Goal: Task Accomplishment & Management: Complete application form

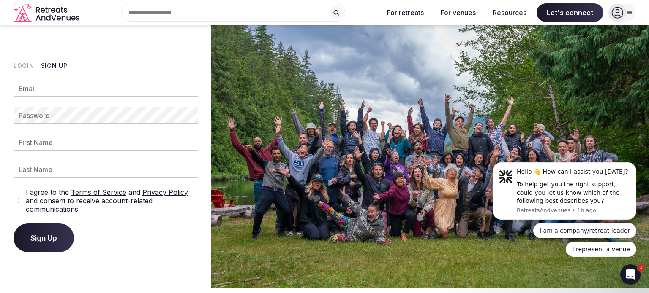
click at [70, 82] on input "Email" at bounding box center [106, 88] width 184 height 17
paste input "**********"
type input "**********"
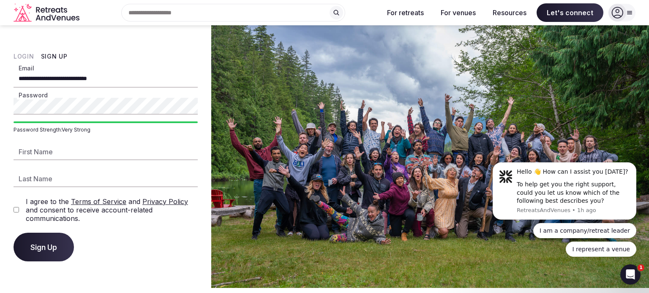
click at [57, 157] on input "First Name" at bounding box center [106, 152] width 184 height 17
type input "******"
click at [39, 176] on input "Last Name" at bounding box center [106, 179] width 184 height 17
type input "******"
click at [66, 245] on button "Sign Up" at bounding box center [44, 247] width 60 height 29
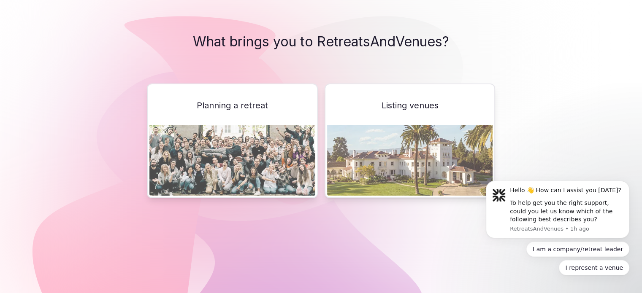
click at [393, 136] on img at bounding box center [410, 160] width 166 height 71
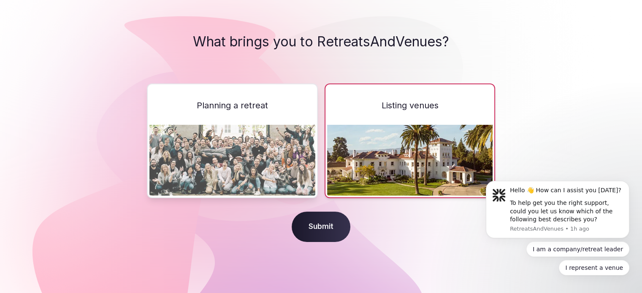
click at [302, 219] on span "Submit" at bounding box center [321, 227] width 59 height 30
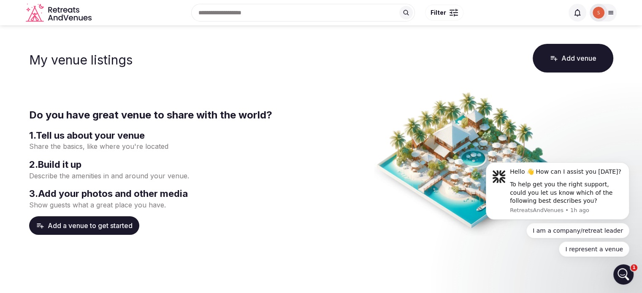
click at [575, 64] on button "Add venue" at bounding box center [573, 58] width 81 height 29
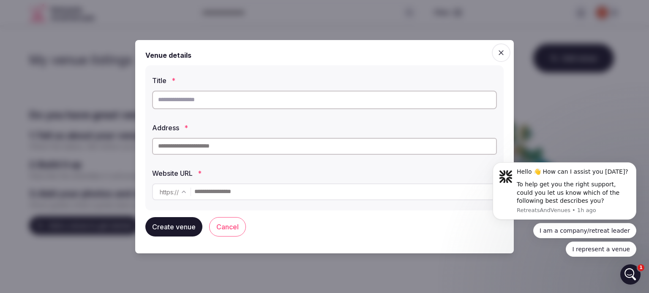
click at [311, 107] on input "text" at bounding box center [324, 100] width 345 height 19
type input "**********"
click at [210, 151] on input "text" at bounding box center [324, 146] width 345 height 17
click at [219, 128] on label "Address *" at bounding box center [324, 128] width 345 height 7
click at [210, 152] on input "text" at bounding box center [324, 146] width 345 height 17
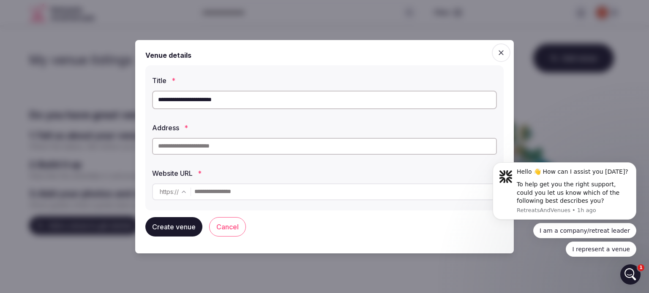
paste input "**********"
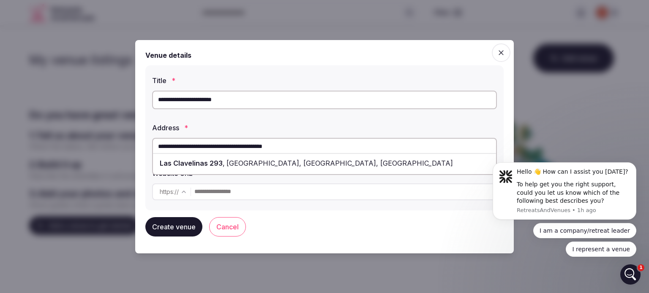
click at [231, 168] on div "[STREET_ADDRESS]" at bounding box center [324, 163] width 343 height 15
type input "**********"
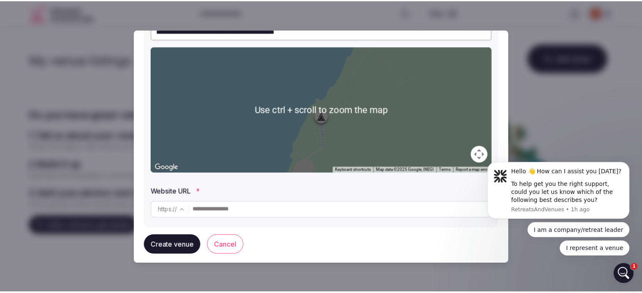
scroll to position [112, 0]
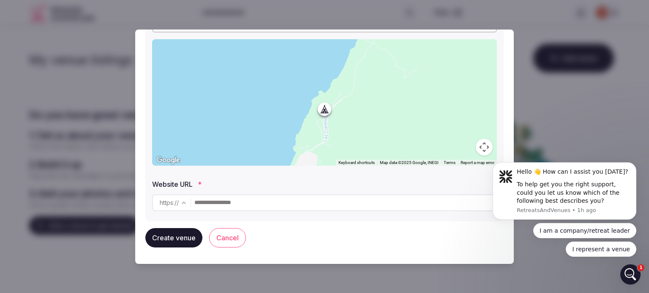
click at [238, 205] on input "text" at bounding box center [345, 203] width 302 height 17
paste input "**********"
type input "**********"
click at [186, 241] on button "Create venue" at bounding box center [173, 237] width 57 height 19
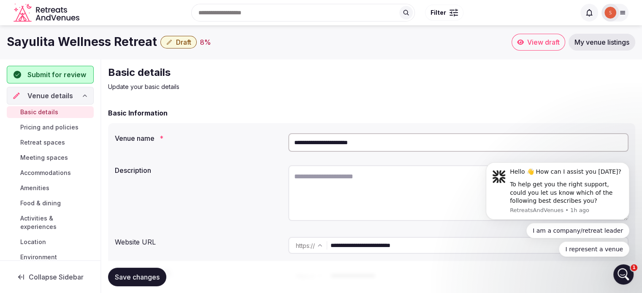
scroll to position [84, 0]
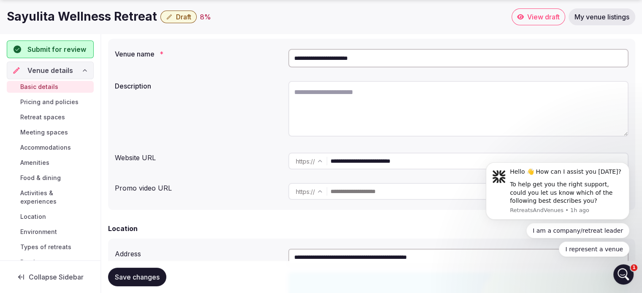
paste input "**********"
type input "**********"
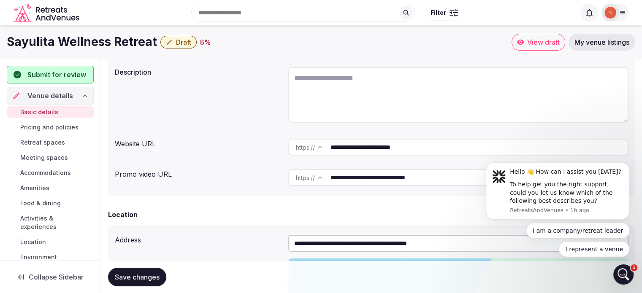
scroll to position [42, 0]
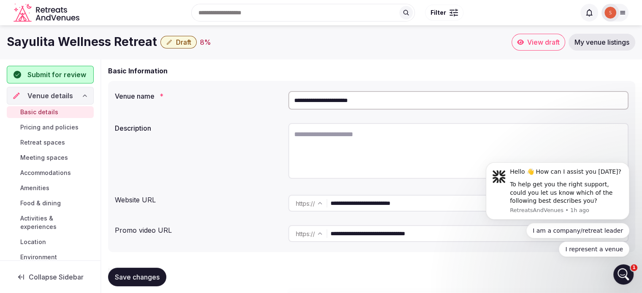
click at [429, 140] on textarea at bounding box center [458, 151] width 340 height 56
paste textarea "**********"
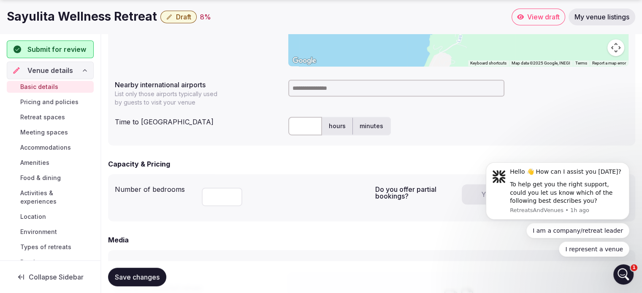
scroll to position [422, 0]
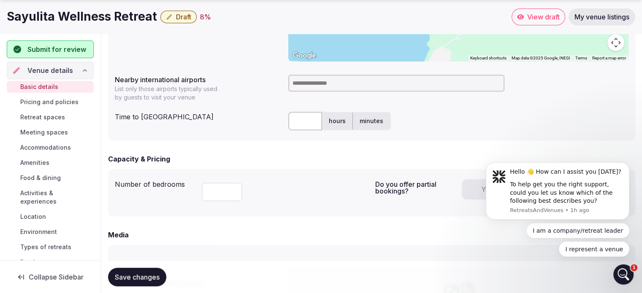
type textarea "**********"
click at [351, 81] on input at bounding box center [396, 83] width 216 height 17
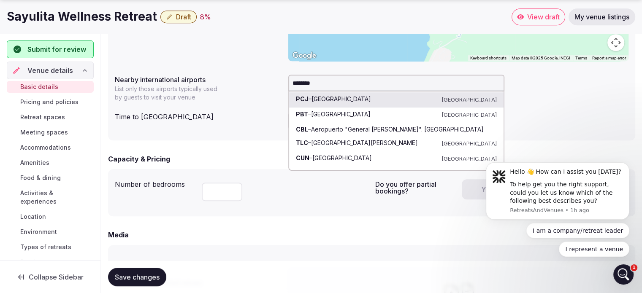
type input "*********"
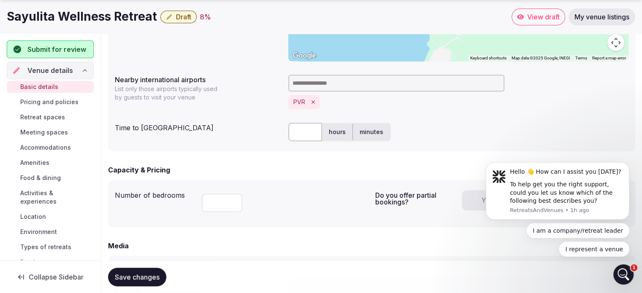
click at [304, 136] on input "text" at bounding box center [305, 132] width 34 height 19
type input "**"
click at [229, 205] on input "number" at bounding box center [222, 203] width 41 height 19
type input "*"
click at [372, 210] on div "Number of bedrooms * Do you offer partial bookings? Yes No" at bounding box center [372, 204] width 514 height 34
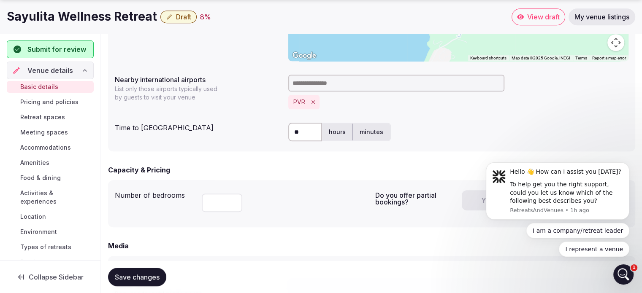
scroll to position [507, 0]
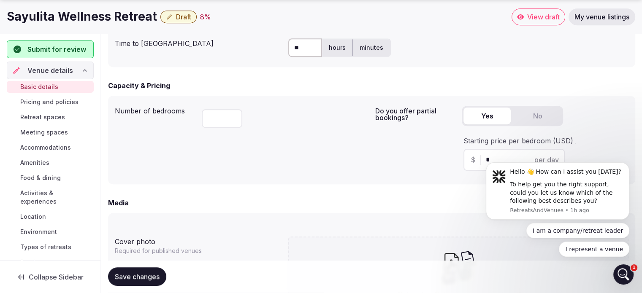
click at [484, 117] on button "Yes" at bounding box center [487, 116] width 47 height 17
click at [525, 113] on button "No" at bounding box center [537, 116] width 47 height 17
click at [500, 122] on button "Yes" at bounding box center [487, 116] width 47 height 17
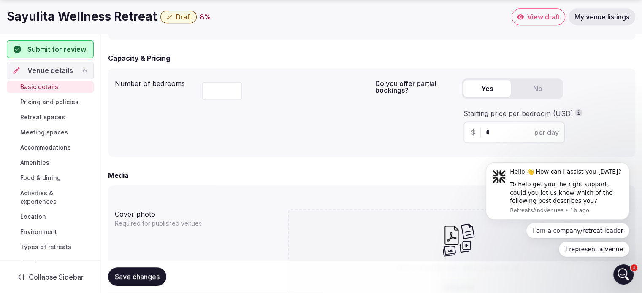
scroll to position [549, 0]
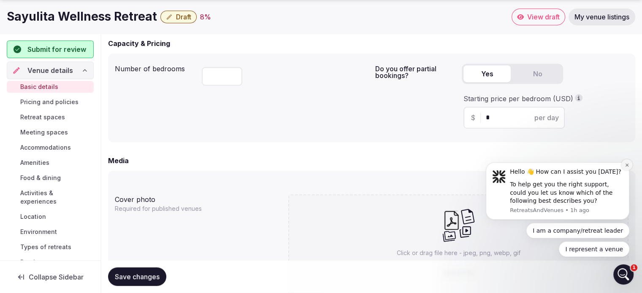
click at [622, 166] on button "Dismiss notification" at bounding box center [627, 165] width 11 height 11
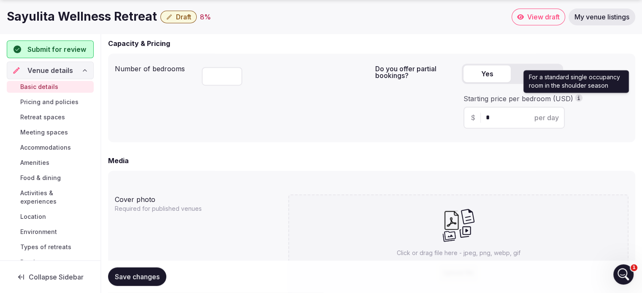
click at [579, 100] on icon "button" at bounding box center [579, 98] width 7 height 7
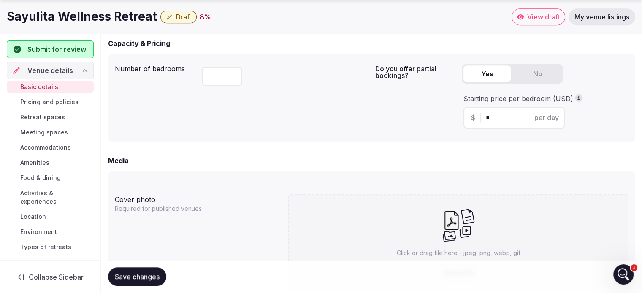
click at [521, 115] on input "*" at bounding box center [521, 118] width 71 height 10
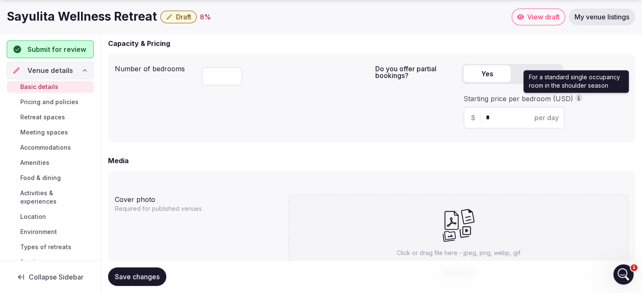
click at [576, 98] on icon "button" at bounding box center [579, 98] width 7 height 7
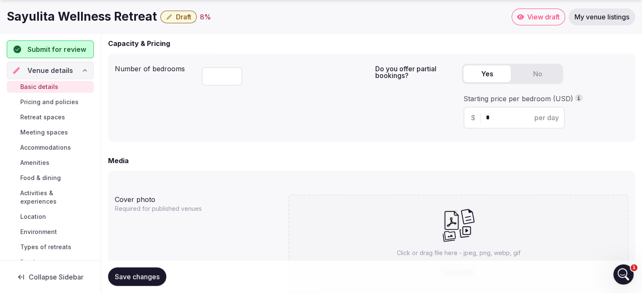
click at [576, 98] on icon "button" at bounding box center [579, 98] width 7 height 7
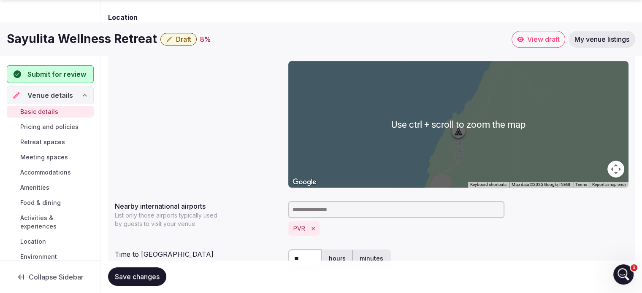
scroll to position [507, 0]
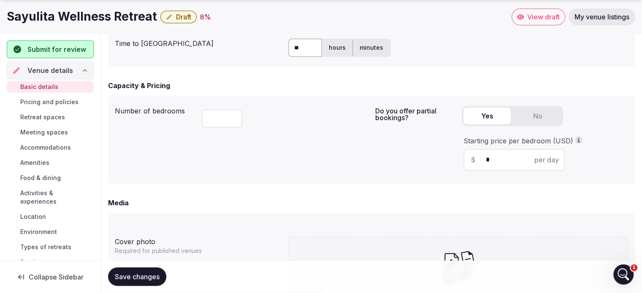
click at [493, 158] on input "*" at bounding box center [521, 160] width 71 height 10
drag, startPoint x: 493, startPoint y: 158, endPoint x: 451, endPoint y: 160, distance: 42.7
click at [451, 160] on div "Do you offer partial bookings? Yes No Starting price per bedroom (USD) $ * per …" at bounding box center [502, 140] width 254 height 75
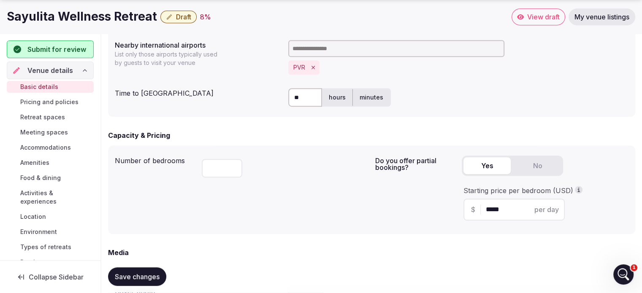
scroll to position [591, 0]
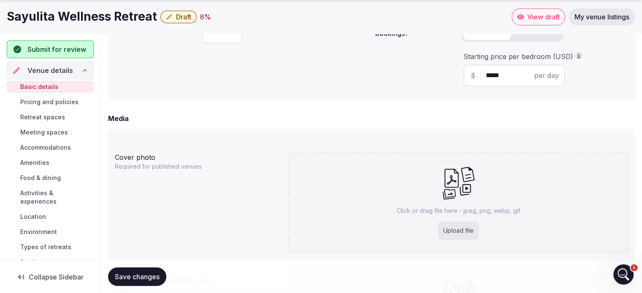
type input "*****"
click at [459, 231] on div "Upload file" at bounding box center [458, 231] width 41 height 19
type input "**********"
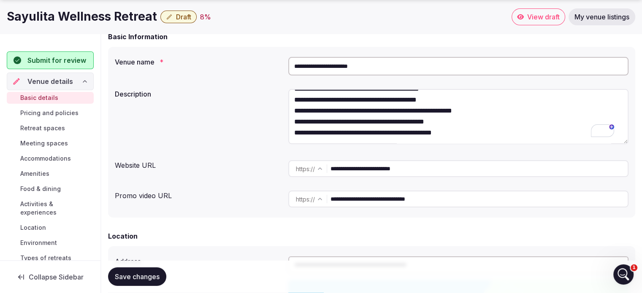
scroll to position [127, 0]
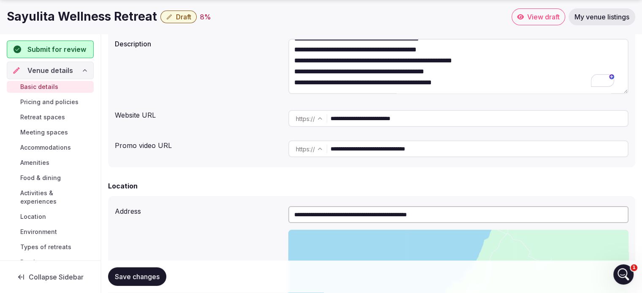
click at [492, 76] on textarea "**********" at bounding box center [458, 66] width 340 height 55
click at [475, 82] on textarea "**********" at bounding box center [458, 66] width 340 height 55
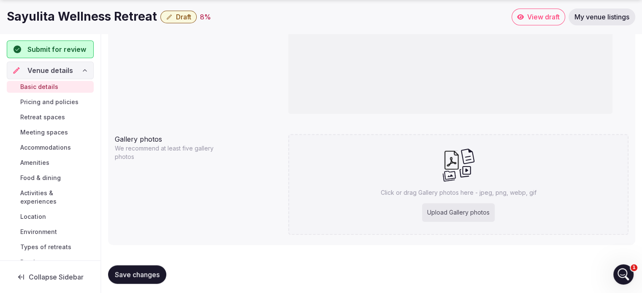
scroll to position [816, 0]
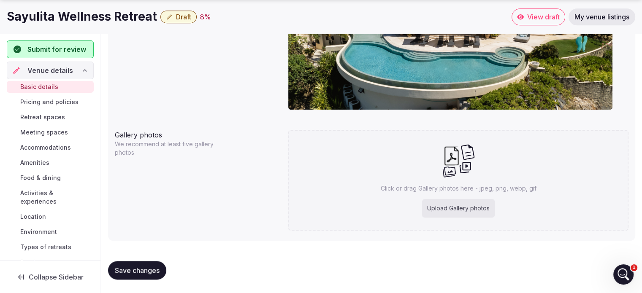
type textarea "**********"
click at [483, 213] on div "Upload Gallery photos" at bounding box center [458, 208] width 73 height 19
type input "**********"
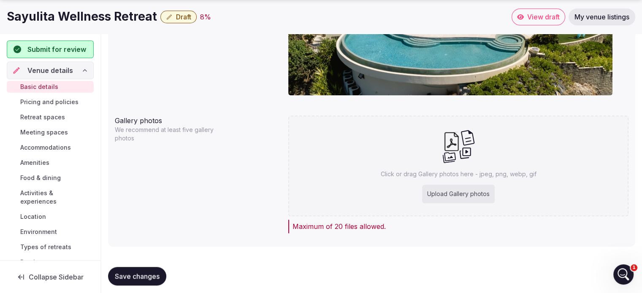
scroll to position [837, 0]
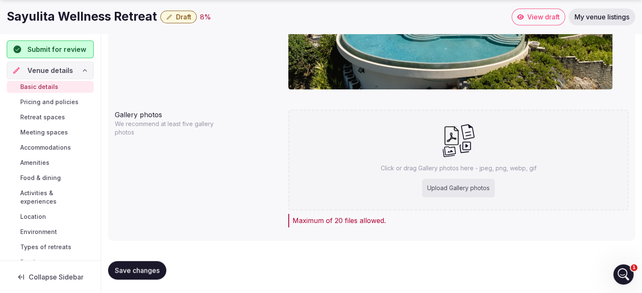
click at [477, 183] on div "Upload Gallery photos" at bounding box center [458, 188] width 73 height 19
type input "**********"
click at [453, 191] on div "Upload Gallery photos" at bounding box center [458, 188] width 73 height 19
type input "**********"
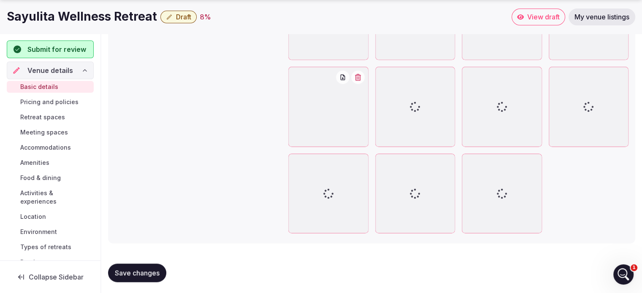
scroll to position [1124, 0]
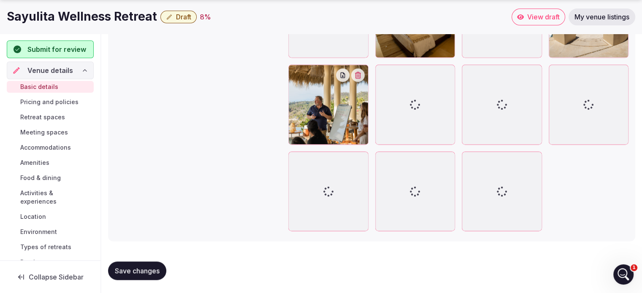
click at [142, 272] on span "Save changes" at bounding box center [137, 271] width 45 height 8
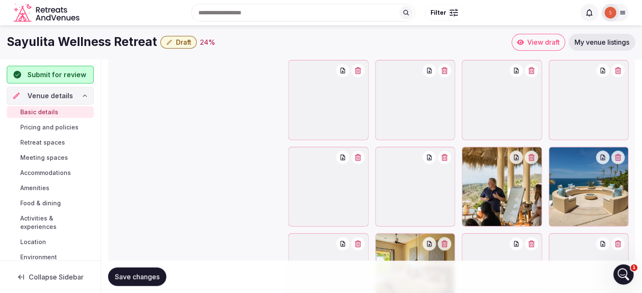
scroll to position [533, 0]
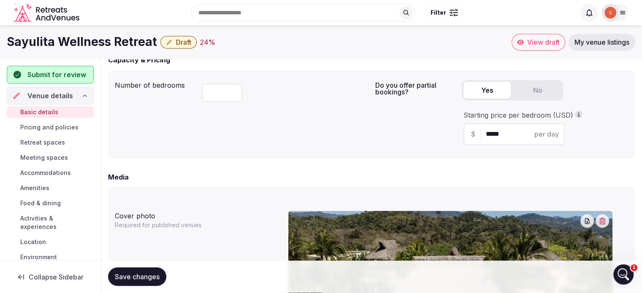
click at [150, 276] on span "Save changes" at bounding box center [137, 277] width 45 height 8
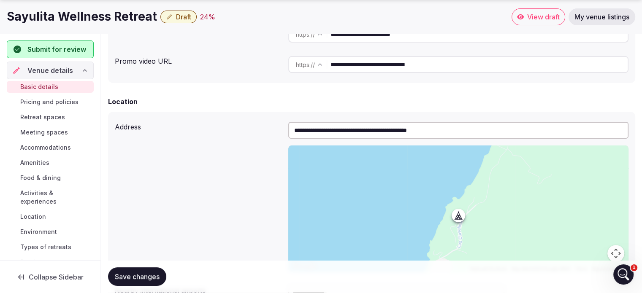
scroll to position [465, 0]
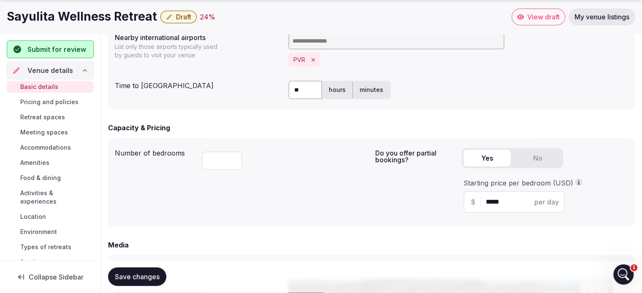
click at [50, 98] on span "Pricing and policies" at bounding box center [49, 102] width 58 height 8
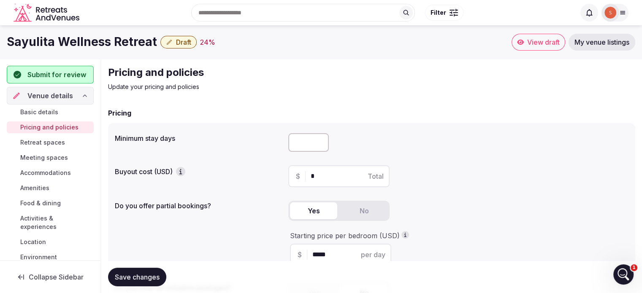
click at [307, 148] on input "number" at bounding box center [308, 142] width 41 height 19
type input "*"
click at [326, 177] on input "*" at bounding box center [346, 176] width 71 height 10
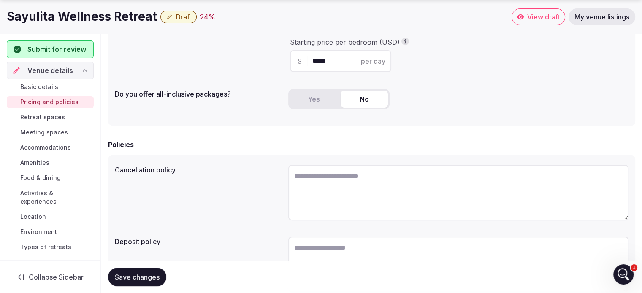
scroll to position [257, 0]
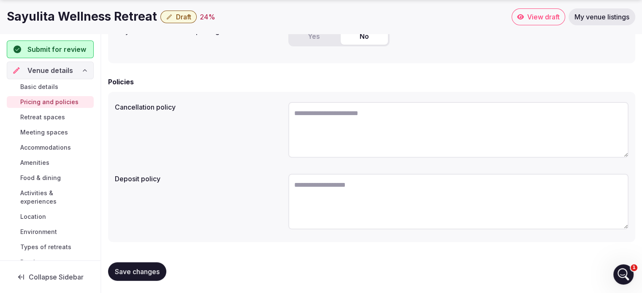
type input "******"
click at [380, 128] on textarea at bounding box center [458, 130] width 340 height 56
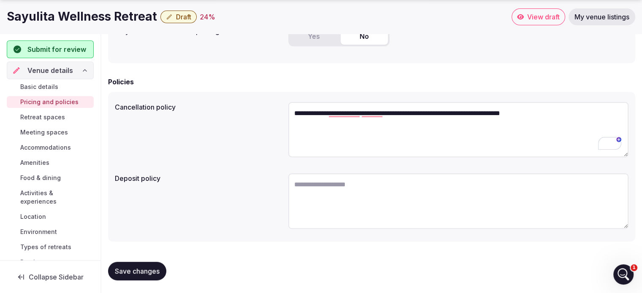
click at [341, 118] on textarea "**********" at bounding box center [458, 129] width 340 height 55
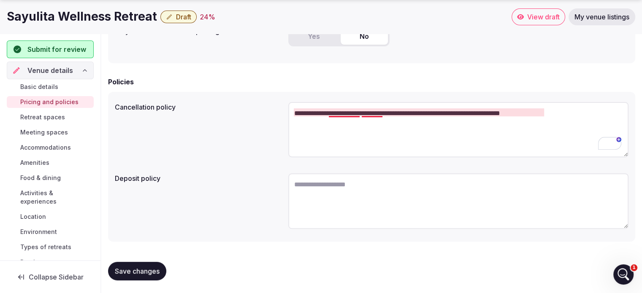
click at [351, 111] on textarea "**********" at bounding box center [458, 129] width 340 height 55
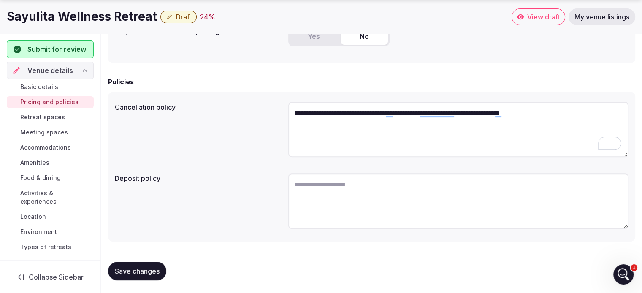
type textarea "**********"
click at [420, 180] on textarea "To enrich screen reader interactions, please activate Accessibility in Grammarl…" at bounding box center [458, 202] width 340 height 56
type textarea "*"
click at [554, 202] on textarea "**********" at bounding box center [458, 201] width 340 height 55
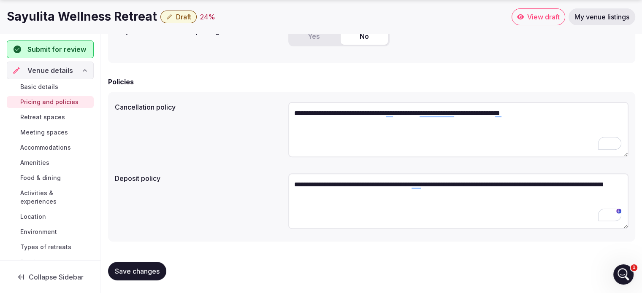
click at [458, 213] on textarea "**********" at bounding box center [458, 201] width 340 height 55
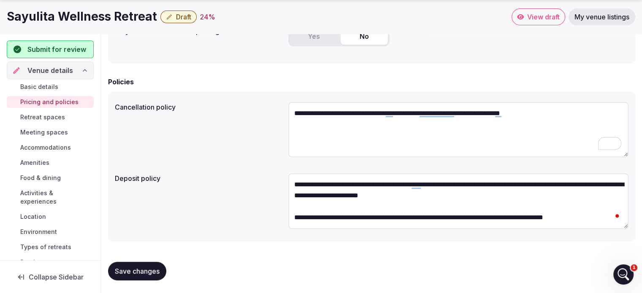
click at [486, 219] on textarea "**********" at bounding box center [458, 201] width 340 height 55
click at [592, 219] on textarea "**********" at bounding box center [458, 201] width 340 height 55
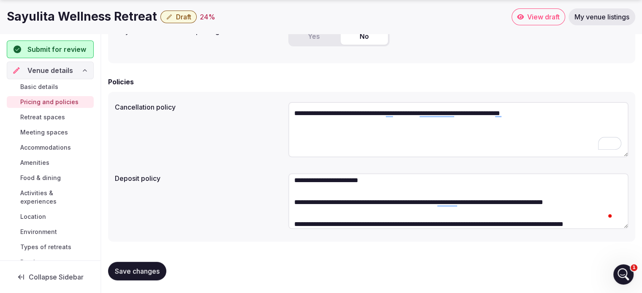
scroll to position [27, 0]
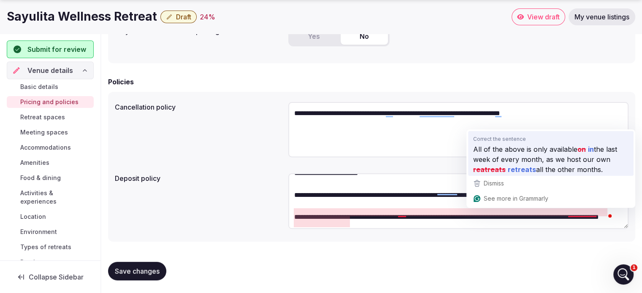
type textarea "**********"
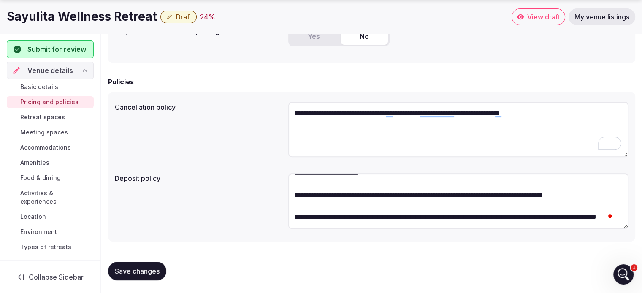
scroll to position [33, 0]
type textarea "**********"
click at [143, 269] on span "Save changes" at bounding box center [137, 271] width 45 height 8
click at [127, 272] on span "Save changes" at bounding box center [137, 271] width 45 height 8
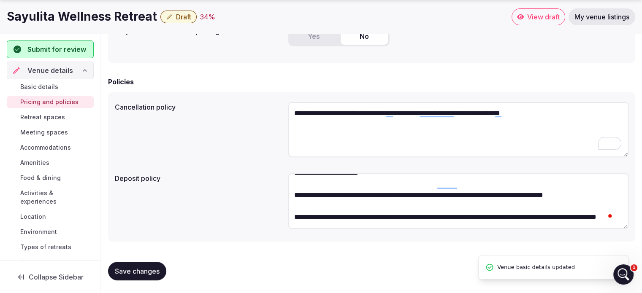
click at [77, 117] on link "Retreat spaces" at bounding box center [50, 117] width 87 height 12
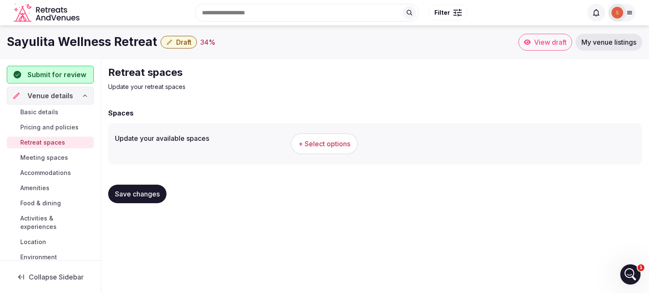
click at [335, 148] on button "+ Select options" at bounding box center [324, 143] width 67 height 21
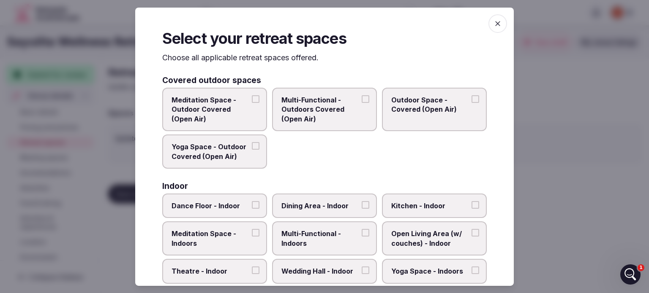
click at [223, 112] on span "Meditation Space - Outdoor Covered (Open Air)" at bounding box center [210, 109] width 78 height 28
click at [252, 103] on button "Meditation Space - Outdoor Covered (Open Air)" at bounding box center [256, 99] width 8 height 8
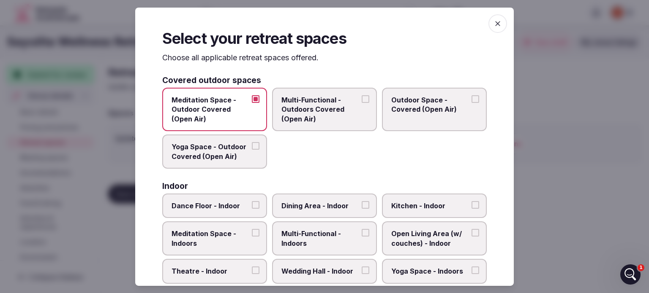
click at [307, 118] on span "Multi-Functional - Outdoors Covered (Open Air)" at bounding box center [320, 109] width 78 height 28
click at [361, 103] on button "Multi-Functional - Outdoors Covered (Open Air)" at bounding box center [365, 99] width 8 height 8
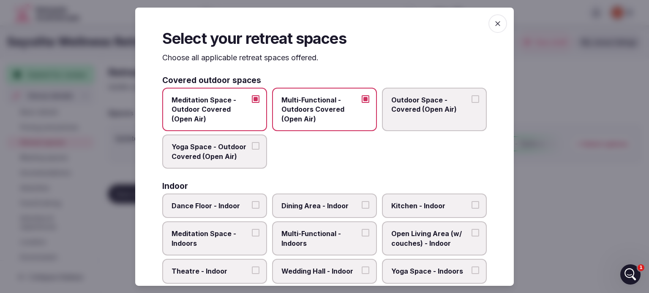
click at [411, 118] on label "Outdoor Space - Covered (Open Air)" at bounding box center [434, 109] width 105 height 43
click at [471, 103] on button "Outdoor Space - Covered (Open Air)" at bounding box center [475, 99] width 8 height 8
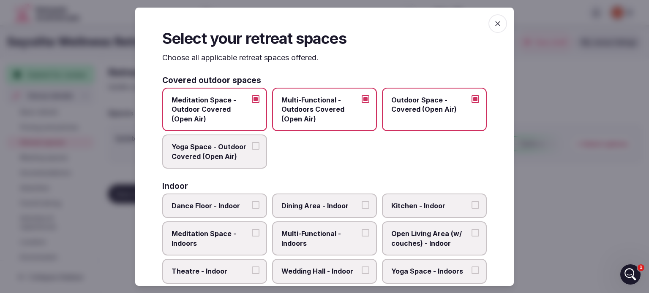
click at [215, 150] on span "Yoga Space - Outdoor Covered (Open Air)" at bounding box center [210, 151] width 78 height 19
click at [252, 150] on button "Yoga Space - Outdoor Covered (Open Air)" at bounding box center [256, 146] width 8 height 8
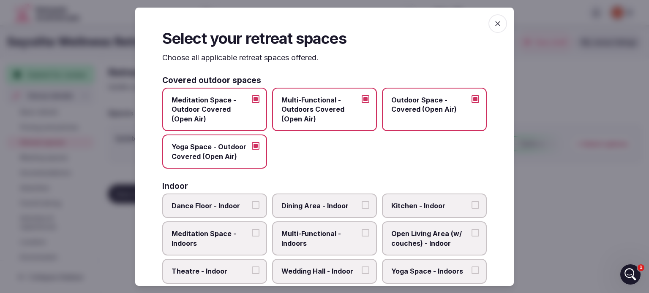
scroll to position [42, 0]
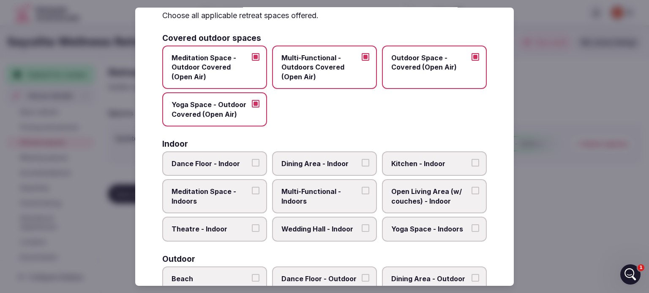
click at [300, 159] on span "Dining Area - Indoor" at bounding box center [320, 163] width 78 height 9
click at [361, 159] on button "Dining Area - Indoor" at bounding box center [365, 163] width 8 height 8
click at [391, 159] on span "Kitchen - Indoor" at bounding box center [430, 163] width 78 height 9
click at [471, 159] on button "Kitchen - Indoor" at bounding box center [475, 163] width 8 height 8
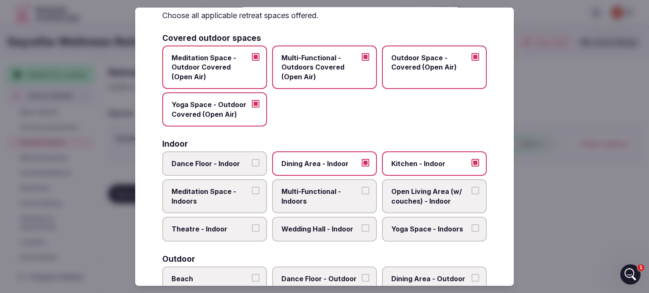
click at [246, 187] on span "Meditation Space - Indoors" at bounding box center [210, 196] width 78 height 19
click at [252, 187] on button "Meditation Space - Indoors" at bounding box center [256, 191] width 8 height 8
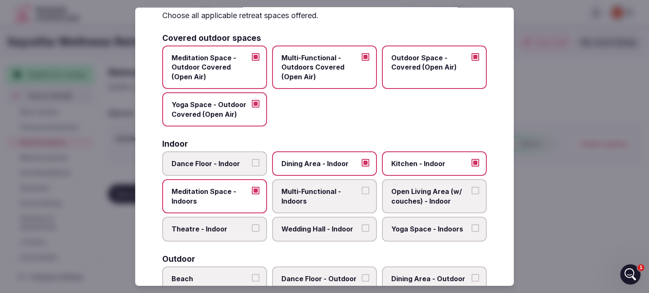
click at [307, 187] on span "Multi-Functional - Indoors" at bounding box center [320, 196] width 78 height 19
click at [361, 187] on button "Multi-Functional - Indoors" at bounding box center [365, 191] width 8 height 8
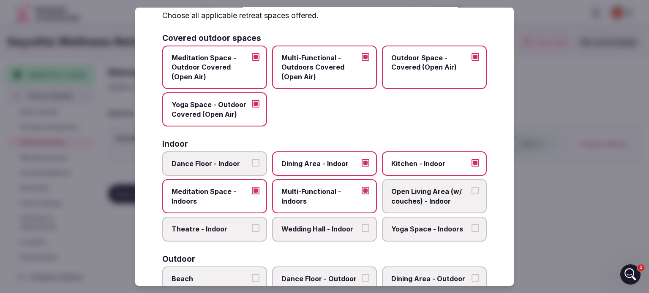
click at [445, 196] on span "Open Living Area (w/ couches) - Indoor" at bounding box center [430, 196] width 78 height 19
click at [471, 195] on button "Open Living Area (w/ couches) - Indoor" at bounding box center [475, 191] width 8 height 8
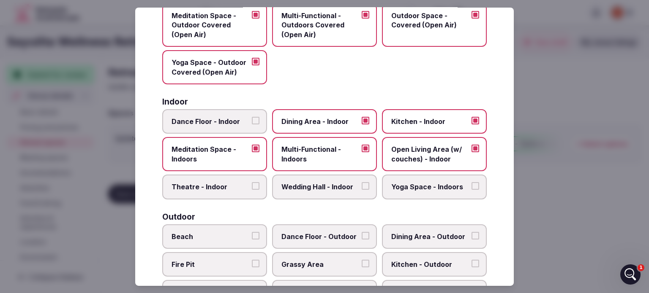
scroll to position [169, 0]
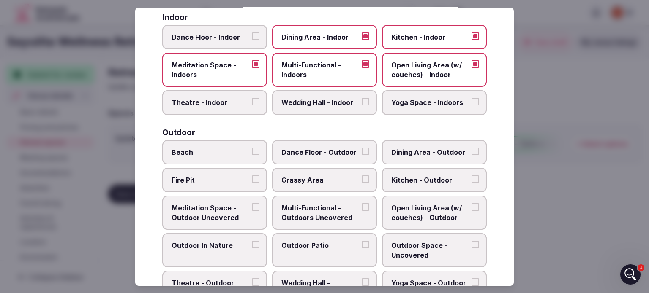
click at [230, 151] on span "Beach" at bounding box center [210, 151] width 78 height 9
click at [252, 151] on button "Beach" at bounding box center [256, 151] width 8 height 8
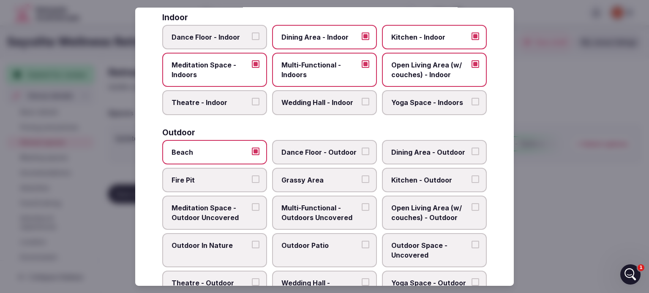
scroll to position [211, 0]
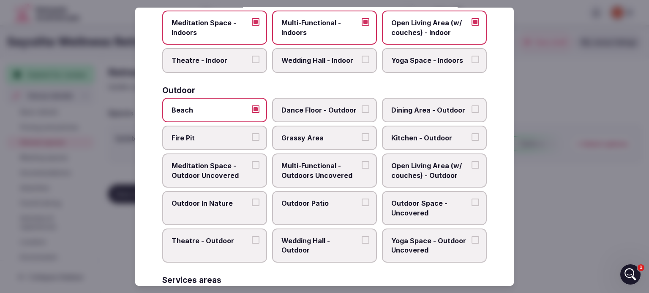
click at [353, 203] on span "Outdoor Patio" at bounding box center [320, 203] width 78 height 9
click at [361, 203] on button "Outdoor Patio" at bounding box center [365, 203] width 8 height 8
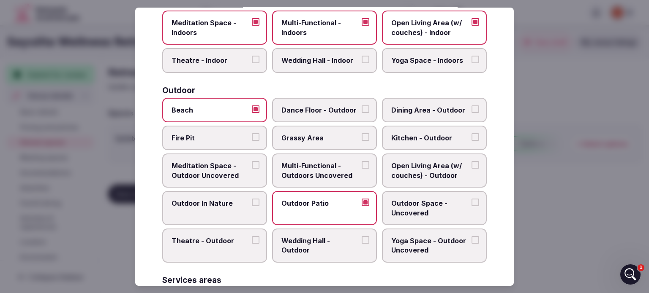
click at [420, 206] on span "Outdoor Space - Uncovered" at bounding box center [430, 208] width 78 height 19
click at [471, 206] on button "Outdoor Space - Uncovered" at bounding box center [475, 203] width 8 height 8
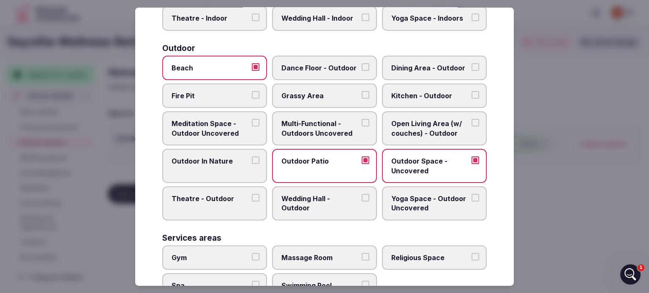
scroll to position [296, 0]
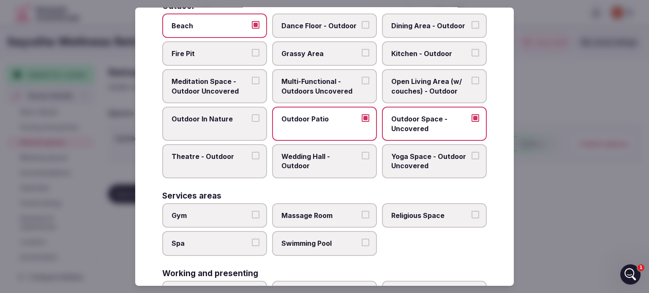
click at [200, 217] on label "Gym" at bounding box center [214, 216] width 105 height 24
click at [252, 217] on button "Gym" at bounding box center [256, 215] width 8 height 8
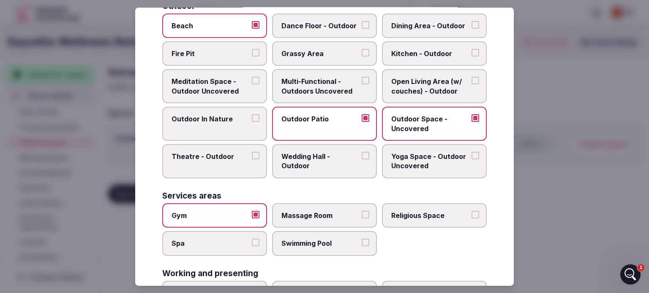
click at [332, 245] on span "Swimming Pool" at bounding box center [320, 243] width 78 height 9
click at [361, 245] on button "Swimming Pool" at bounding box center [365, 243] width 8 height 8
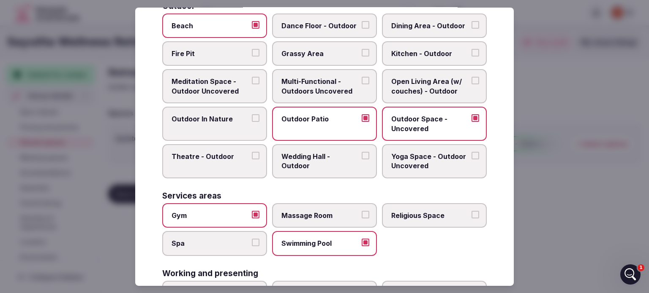
click at [344, 207] on label "Massage Room" at bounding box center [324, 216] width 105 height 24
click at [361, 211] on button "Massage Room" at bounding box center [365, 215] width 8 height 8
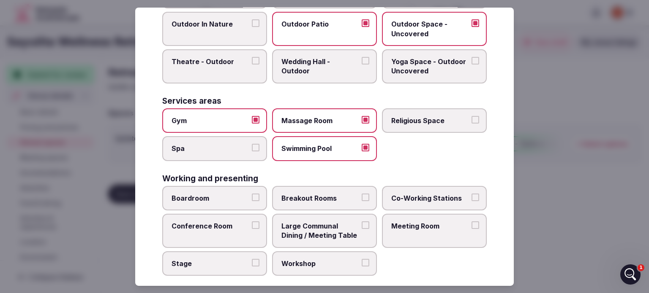
scroll to position [395, 0]
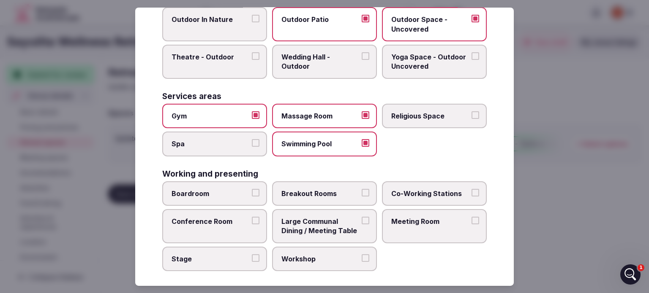
click at [353, 219] on span "Large Communal Dining / Meeting Table" at bounding box center [320, 226] width 78 height 19
click at [361, 219] on button "Large Communal Dining / Meeting Table" at bounding box center [365, 221] width 8 height 8
click at [574, 255] on div at bounding box center [324, 146] width 649 height 293
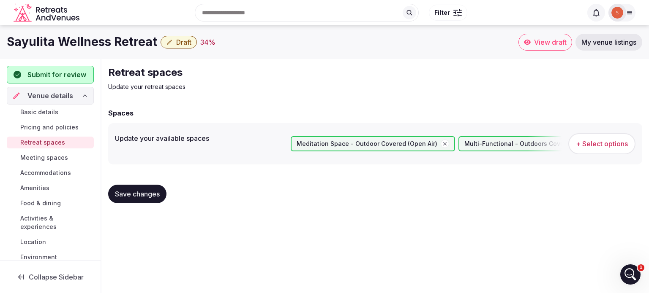
click at [149, 193] on span "Save changes" at bounding box center [137, 194] width 45 height 8
click at [55, 159] on span "Meeting spaces" at bounding box center [44, 158] width 48 height 8
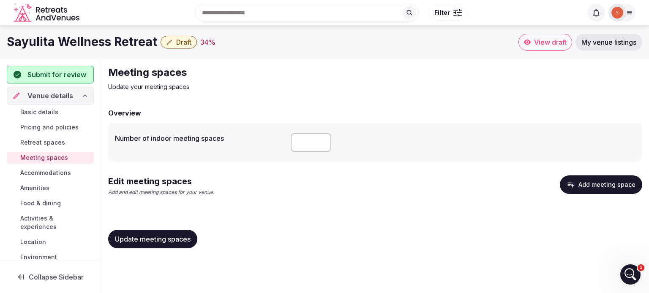
click at [306, 145] on input "number" at bounding box center [311, 142] width 41 height 19
type input "*"
click at [171, 240] on span "Update meeting spaces" at bounding box center [153, 239] width 76 height 8
click at [70, 174] on span "Accommodations" at bounding box center [45, 173] width 51 height 8
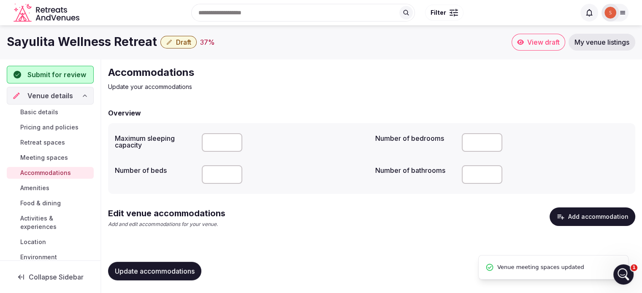
click at [215, 145] on input "number" at bounding box center [222, 142] width 41 height 19
type input "**"
click at [236, 175] on input "number" at bounding box center [222, 175] width 41 height 19
type input "*"
click at [484, 175] on input "number" at bounding box center [482, 175] width 41 height 19
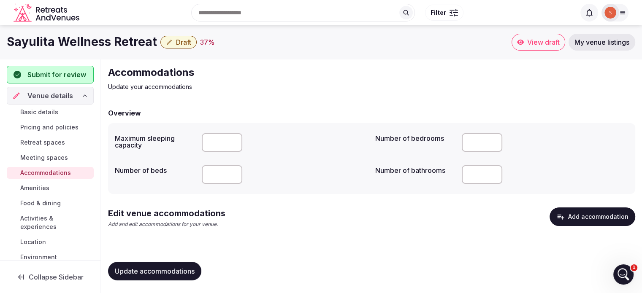
type input "*"
click at [178, 272] on span "Update accommodations" at bounding box center [155, 271] width 80 height 8
click at [166, 270] on span "Update accommodations" at bounding box center [155, 271] width 80 height 8
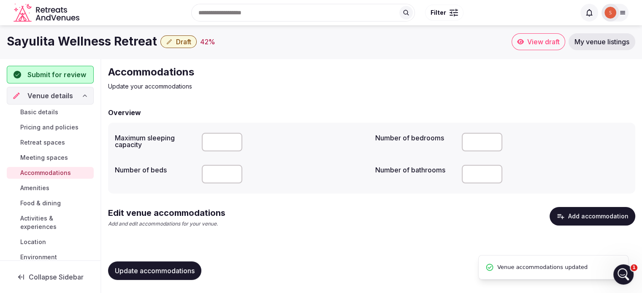
click at [60, 193] on link "Amenities" at bounding box center [50, 188] width 87 height 12
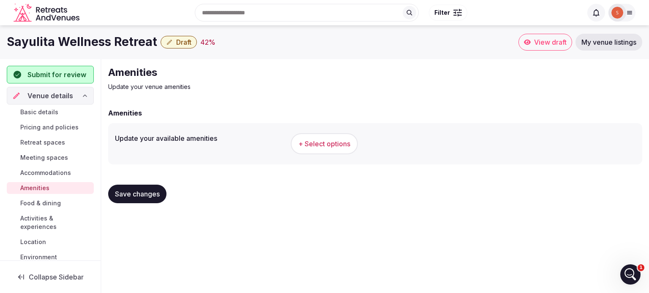
click at [328, 154] on button "+ Select options" at bounding box center [324, 143] width 67 height 21
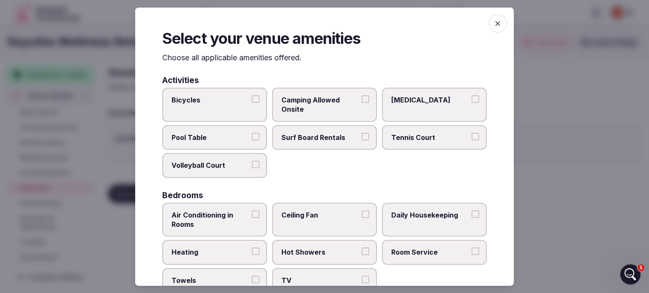
click at [396, 110] on label "Ice Bath" at bounding box center [434, 105] width 105 height 34
click at [471, 103] on button "Ice Bath" at bounding box center [475, 99] width 8 height 8
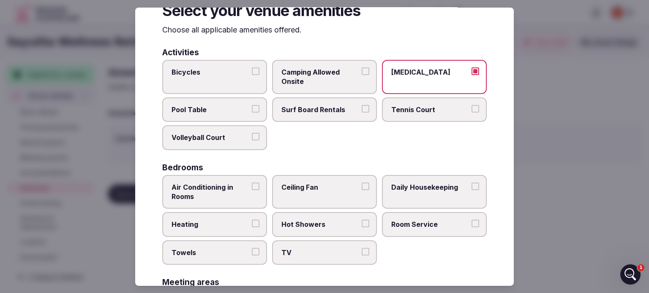
scroll to position [42, 0]
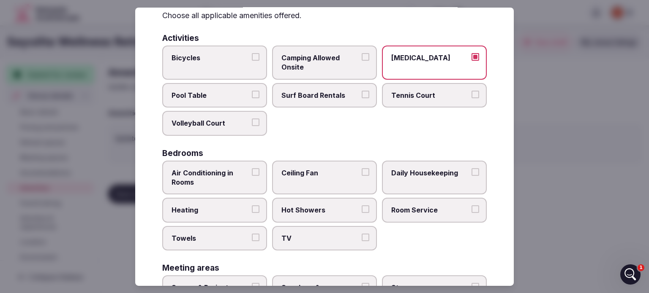
click at [221, 187] on label "Air Conditioning in Rooms" at bounding box center [214, 178] width 105 height 34
click at [252, 176] on button "Air Conditioning in Rooms" at bounding box center [256, 172] width 8 height 8
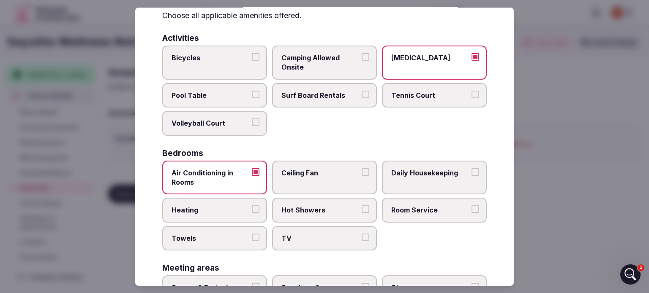
click at [308, 185] on label "Ceiling Fan" at bounding box center [324, 178] width 105 height 34
click at [361, 176] on button "Ceiling Fan" at bounding box center [365, 172] width 8 height 8
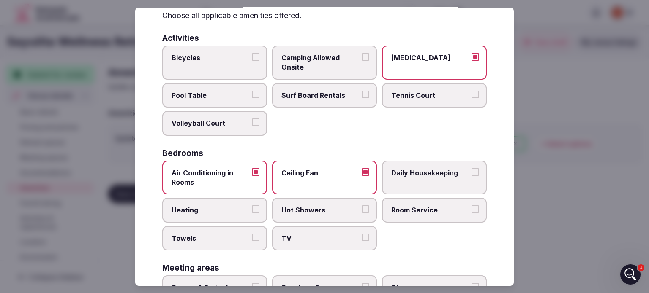
click at [392, 182] on label "Daily Housekeeping" at bounding box center [434, 178] width 105 height 34
click at [471, 176] on button "Daily Housekeeping" at bounding box center [475, 172] width 8 height 8
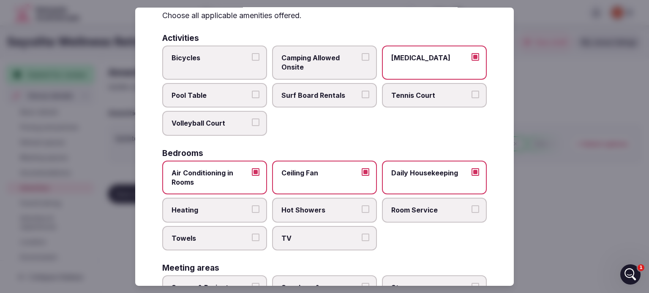
click at [245, 217] on label "Heating" at bounding box center [214, 210] width 105 height 24
click at [252, 213] on button "Heating" at bounding box center [256, 210] width 8 height 8
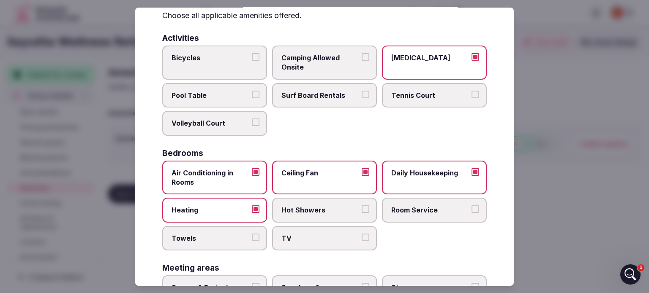
click at [350, 212] on span "Hot Showers" at bounding box center [320, 210] width 78 height 9
click at [361, 212] on button "Hot Showers" at bounding box center [365, 210] width 8 height 8
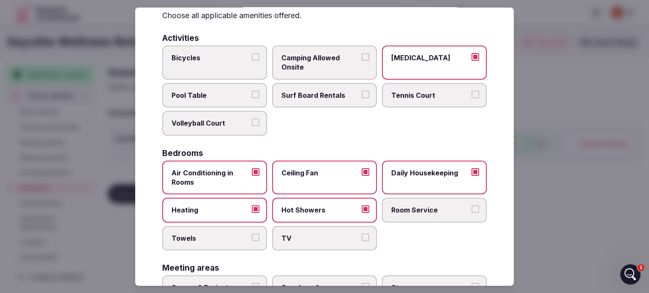
click at [415, 209] on span "Room Service" at bounding box center [430, 210] width 78 height 9
click at [471, 209] on button "Room Service" at bounding box center [475, 210] width 8 height 8
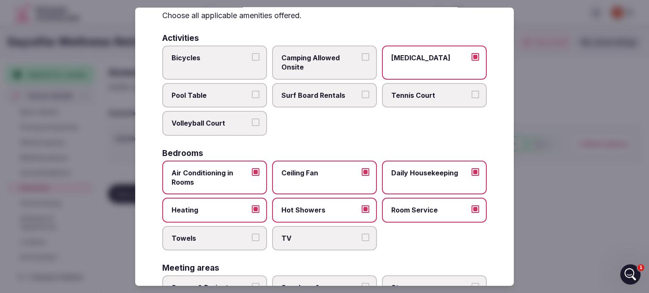
click at [410, 208] on span "Room Service" at bounding box center [430, 210] width 78 height 9
click at [471, 208] on button "Room Service" at bounding box center [475, 210] width 8 height 8
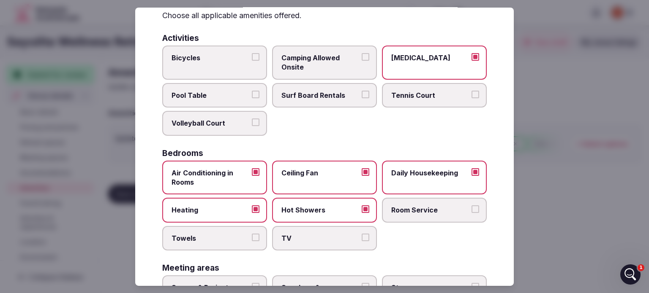
drag, startPoint x: 225, startPoint y: 230, endPoint x: 229, endPoint y: 230, distance: 4.6
click at [227, 230] on label "Towels" at bounding box center [214, 238] width 105 height 24
click at [252, 234] on button "Towels" at bounding box center [256, 238] width 8 height 8
click at [360, 242] on label "TV" at bounding box center [324, 238] width 105 height 24
click at [361, 242] on button "TV" at bounding box center [365, 238] width 8 height 8
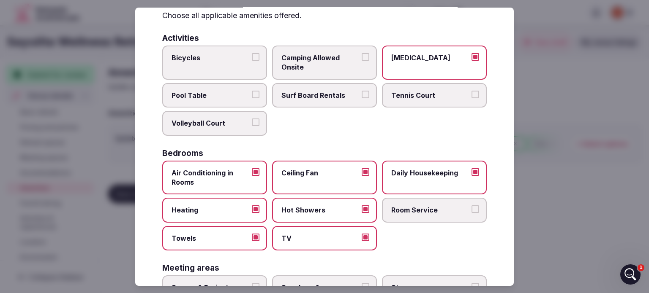
click at [409, 214] on label "Room Service" at bounding box center [434, 210] width 105 height 24
click at [471, 213] on button "Room Service" at bounding box center [475, 210] width 8 height 8
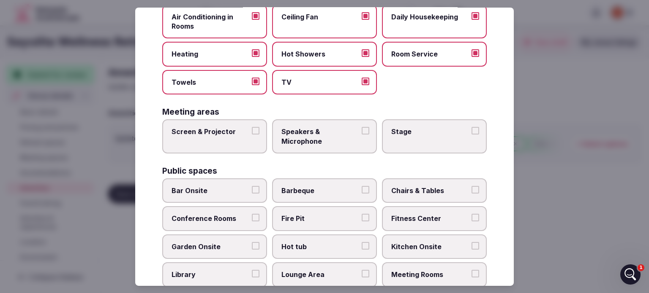
scroll to position [211, 0]
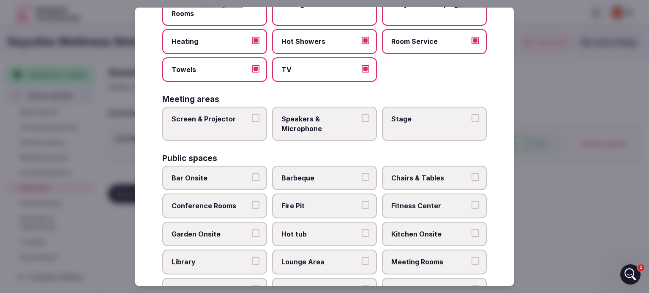
click at [443, 175] on span "Chairs & Tables" at bounding box center [430, 178] width 78 height 9
click at [471, 175] on button "Chairs & Tables" at bounding box center [475, 178] width 8 height 8
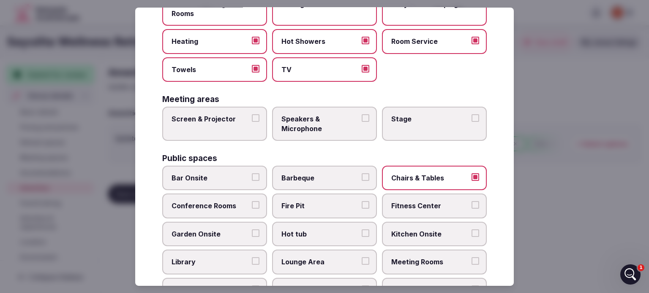
click at [442, 198] on label "Fitness Center" at bounding box center [434, 206] width 105 height 24
click at [471, 201] on button "Fitness Center" at bounding box center [475, 205] width 8 height 8
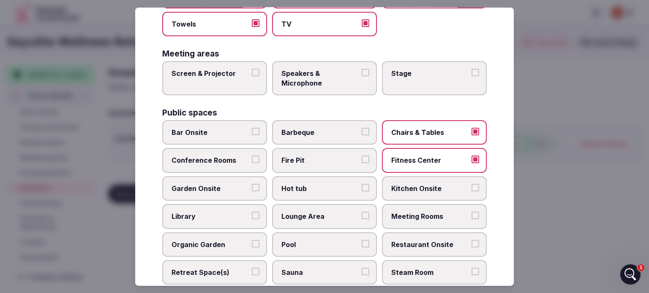
scroll to position [296, 0]
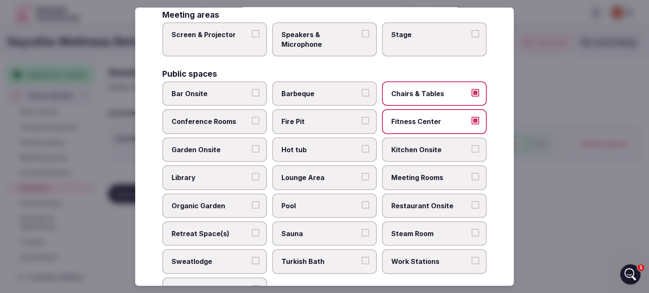
click at [334, 155] on label "Hot tub" at bounding box center [324, 150] width 105 height 24
click at [361, 153] on button "Hot tub" at bounding box center [365, 149] width 8 height 8
click at [454, 145] on span "Kitchen Onsite" at bounding box center [430, 149] width 78 height 9
click at [471, 145] on button "Kitchen Onsite" at bounding box center [475, 149] width 8 height 8
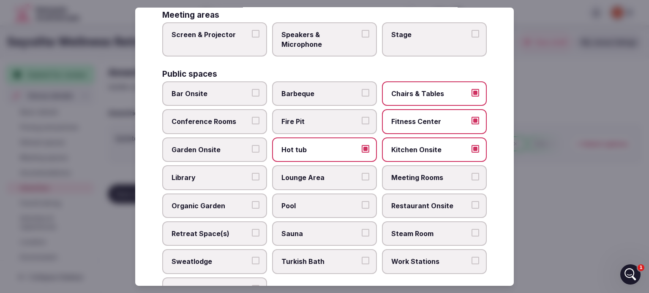
click at [331, 177] on span "Lounge Area" at bounding box center [320, 177] width 78 height 9
click at [361, 177] on button "Lounge Area" at bounding box center [365, 177] width 8 height 8
click at [333, 204] on span "Pool" at bounding box center [320, 205] width 78 height 9
click at [361, 204] on button "Pool" at bounding box center [365, 205] width 8 height 8
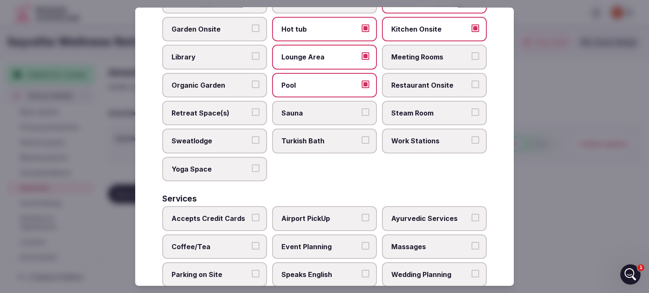
scroll to position [465, 0]
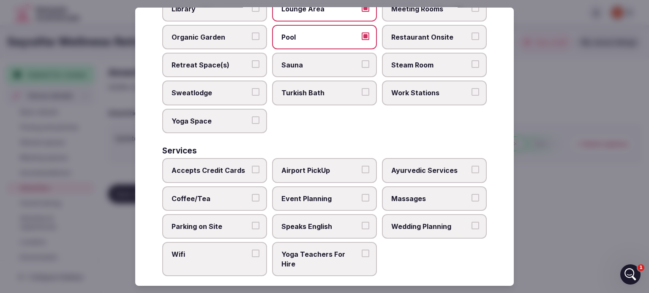
click at [234, 117] on span "Yoga Space" at bounding box center [210, 121] width 78 height 9
click at [252, 117] on button "Yoga Space" at bounding box center [256, 121] width 8 height 8
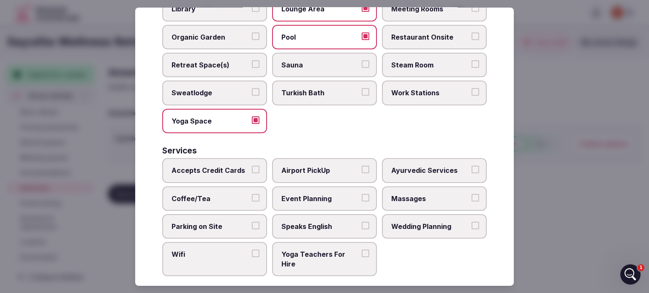
click at [236, 263] on label "Wifi" at bounding box center [214, 259] width 105 height 34
click at [252, 258] on button "Wifi" at bounding box center [256, 254] width 8 height 8
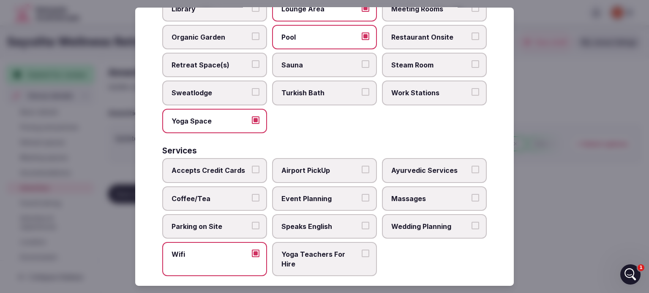
click at [345, 250] on span "Yoga Teachers For Hire" at bounding box center [320, 259] width 78 height 19
click at [361, 250] on button "Yoga Teachers For Hire" at bounding box center [365, 254] width 8 height 8
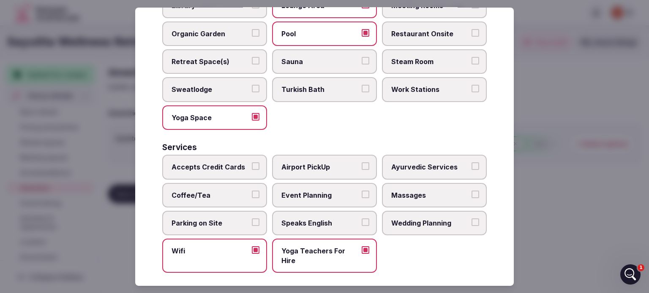
scroll to position [468, 0]
click at [300, 220] on span "Speaks English" at bounding box center [320, 222] width 78 height 9
click at [361, 220] on button "Speaks English" at bounding box center [365, 222] width 8 height 8
click at [408, 220] on span "Wedding Planning" at bounding box center [430, 222] width 78 height 9
click at [471, 220] on button "Wedding Planning" at bounding box center [475, 222] width 8 height 8
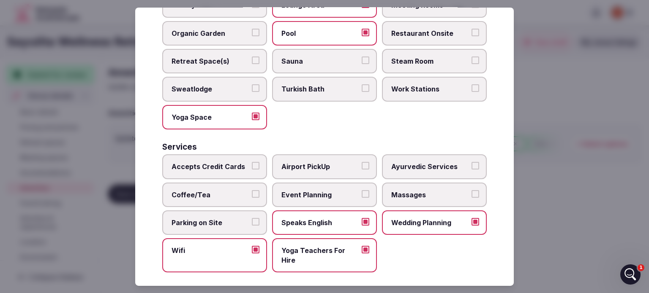
click at [339, 195] on label "Event Planning" at bounding box center [324, 194] width 105 height 24
click at [361, 195] on button "Event Planning" at bounding box center [365, 194] width 8 height 8
click at [412, 190] on span "Massages" at bounding box center [430, 194] width 78 height 9
click at [471, 190] on button "Massages" at bounding box center [475, 194] width 8 height 8
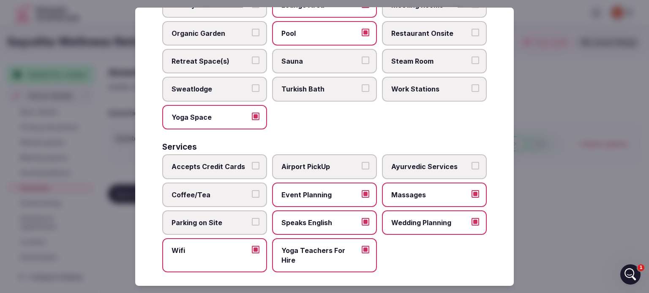
click at [303, 163] on span "Airport PickUp" at bounding box center [320, 166] width 78 height 9
click at [361, 163] on button "Airport PickUp" at bounding box center [365, 166] width 8 height 8
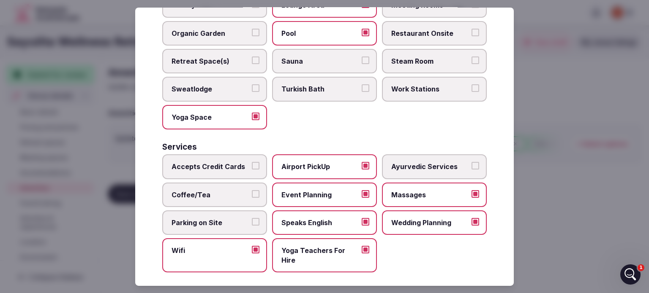
click at [249, 163] on label "Accepts Credit Cards" at bounding box center [214, 167] width 105 height 24
click at [252, 163] on button "Accepts Credit Cards" at bounding box center [256, 166] width 8 height 8
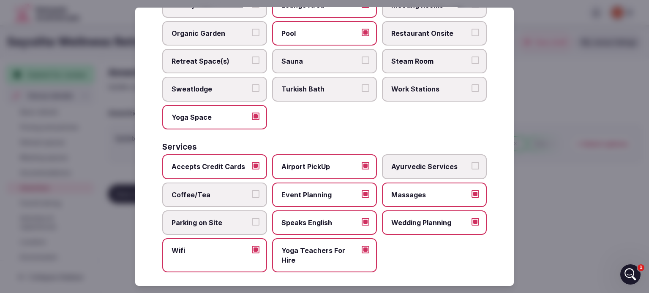
click at [245, 190] on span "Coffee/Tea" at bounding box center [210, 194] width 78 height 9
click at [252, 190] on button "Coffee/Tea" at bounding box center [256, 194] width 8 height 8
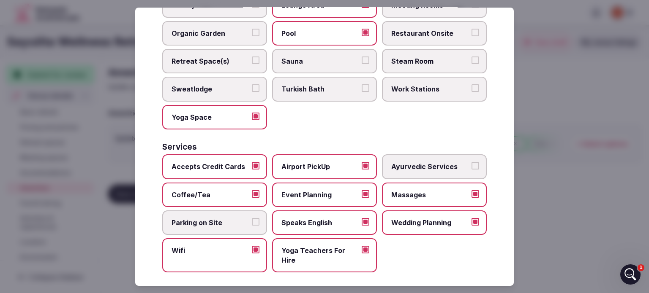
click at [245, 218] on span "Parking on Site" at bounding box center [210, 222] width 78 height 9
click at [252, 218] on button "Parking on Site" at bounding box center [256, 222] width 8 height 8
click at [542, 245] on div at bounding box center [324, 146] width 649 height 293
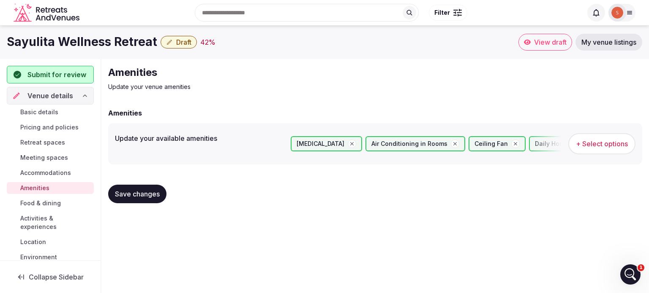
click at [150, 197] on span "Save changes" at bounding box center [137, 194] width 45 height 8
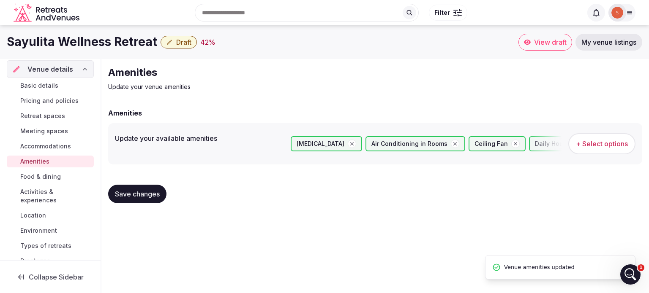
scroll to position [41, 0]
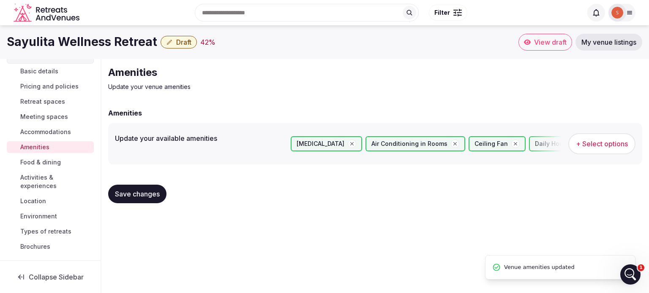
click at [54, 163] on span "Food & dining" at bounding box center [40, 162] width 41 height 8
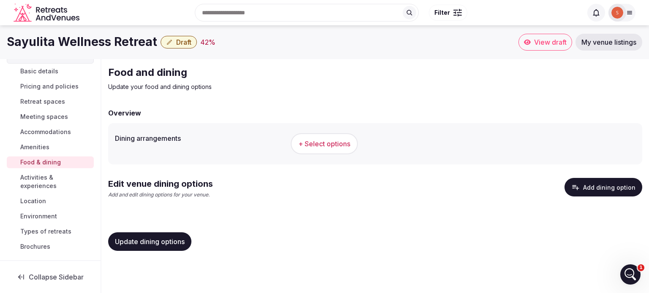
click at [336, 147] on span "+ Select options" at bounding box center [324, 143] width 52 height 9
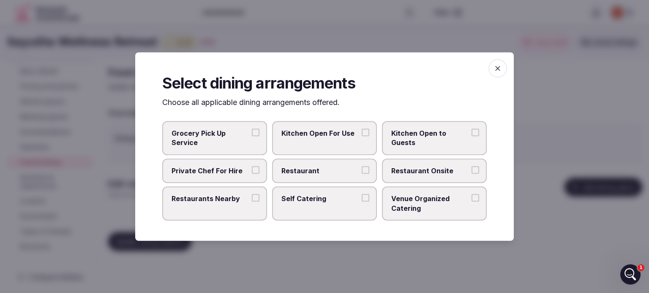
click at [302, 135] on span "Kitchen Open For Use" at bounding box center [320, 133] width 78 height 9
click at [361, 135] on button "Kitchen Open For Use" at bounding box center [365, 133] width 8 height 8
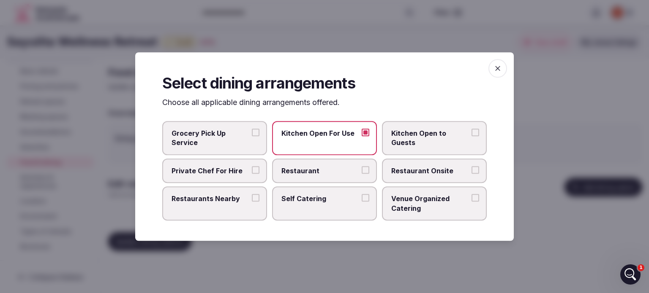
click at [187, 145] on span "Grocery Pick Up Service" at bounding box center [210, 138] width 78 height 19
click at [252, 136] on button "Grocery Pick Up Service" at bounding box center [256, 133] width 8 height 8
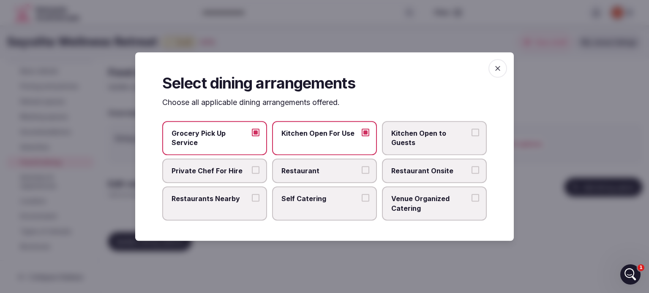
click at [396, 135] on span "Kitchen Open to Guests" at bounding box center [430, 138] width 78 height 19
click at [471, 135] on button "Kitchen Open to Guests" at bounding box center [475, 133] width 8 height 8
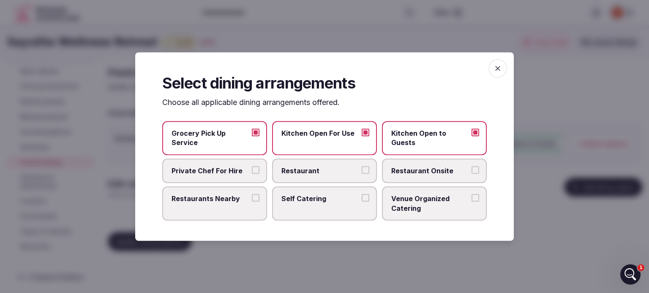
click at [212, 168] on span "Private Chef For Hire" at bounding box center [210, 170] width 78 height 9
click at [252, 168] on button "Private Chef For Hire" at bounding box center [256, 170] width 8 height 8
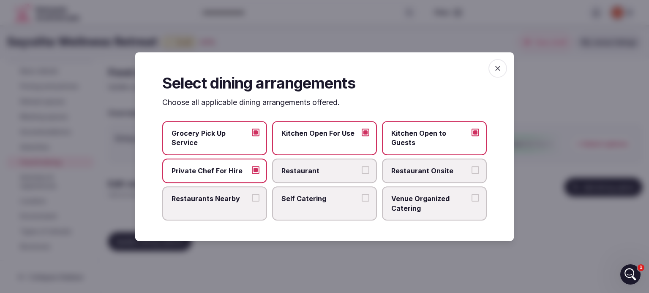
click at [275, 194] on label "Self Catering" at bounding box center [324, 204] width 105 height 34
click at [361, 194] on button "Self Catering" at bounding box center [365, 198] width 8 height 8
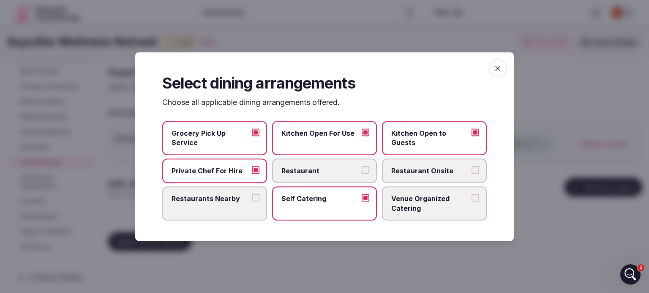
click at [426, 203] on span "Venue Organized Catering" at bounding box center [430, 203] width 78 height 19
click at [471, 202] on button "Venue Organized Catering" at bounding box center [475, 198] width 8 height 8
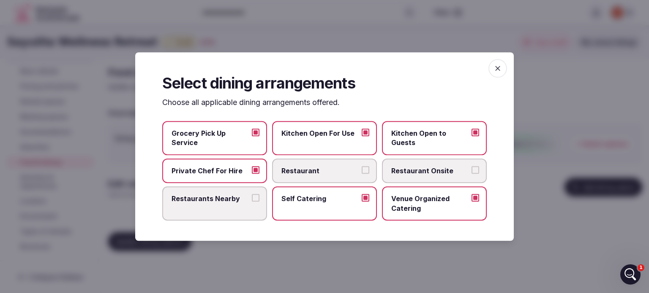
click at [250, 201] on label "Restaurants Nearby" at bounding box center [214, 204] width 105 height 34
click at [252, 201] on button "Restaurants Nearby" at bounding box center [256, 198] width 8 height 8
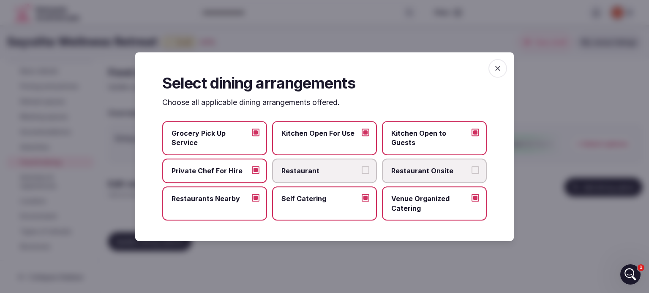
click at [247, 201] on span "Restaurants Nearby" at bounding box center [210, 198] width 78 height 9
click at [252, 201] on button "Restaurants Nearby" at bounding box center [256, 198] width 8 height 8
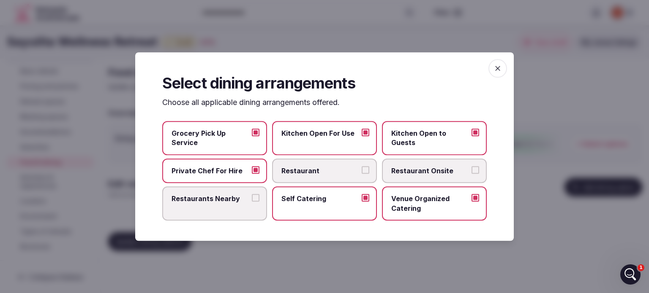
click at [548, 138] on div at bounding box center [324, 146] width 649 height 293
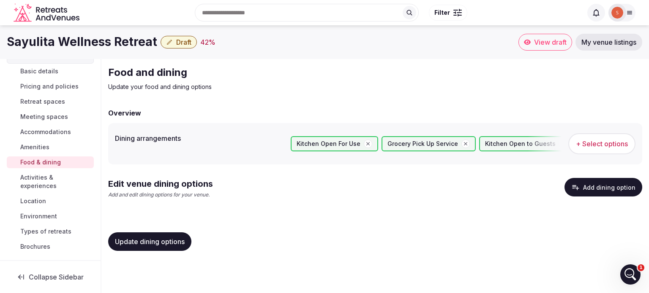
click at [175, 241] on span "Update dining options" at bounding box center [150, 242] width 70 height 8
click at [60, 178] on span "Activities & experiences" at bounding box center [55, 182] width 70 height 17
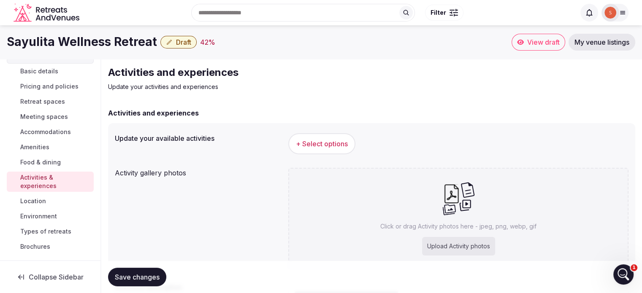
click at [315, 149] on button "+ Select options" at bounding box center [321, 143] width 67 height 21
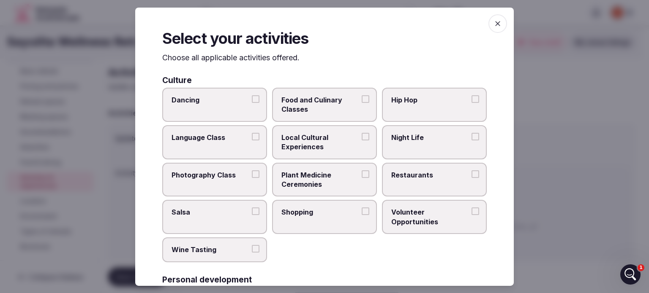
click at [307, 104] on span "Food and Culinary Classes" at bounding box center [320, 104] width 78 height 19
click at [361, 103] on button "Food and Culinary Classes" at bounding box center [365, 99] width 8 height 8
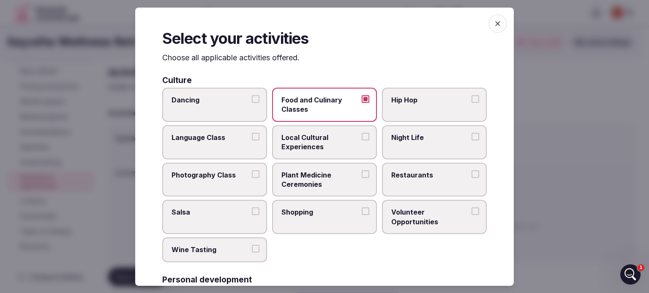
click at [328, 137] on span "Local Cultural Experiences" at bounding box center [320, 142] width 78 height 19
click at [361, 137] on button "Local Cultural Experiences" at bounding box center [365, 137] width 8 height 8
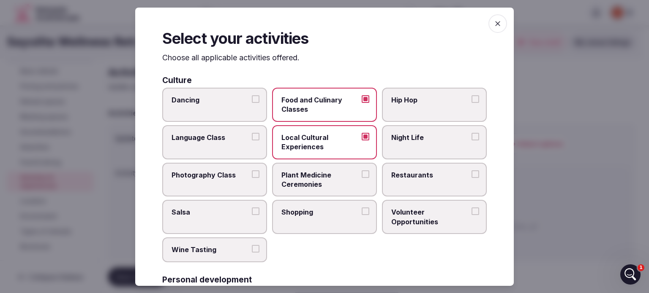
click at [421, 144] on label "Night Life" at bounding box center [434, 142] width 105 height 34
click at [471, 141] on button "Night Life" at bounding box center [475, 137] width 8 height 8
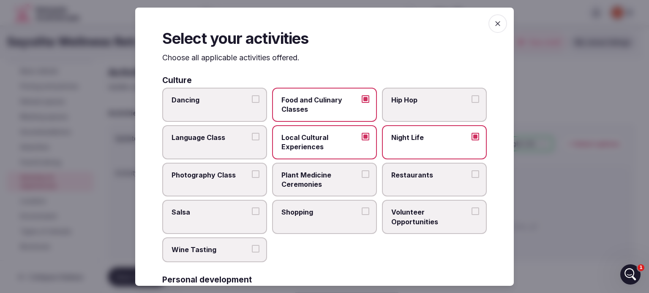
click at [425, 180] on label "Restaurants" at bounding box center [434, 180] width 105 height 34
click at [471, 178] on button "Restaurants" at bounding box center [475, 175] width 8 height 8
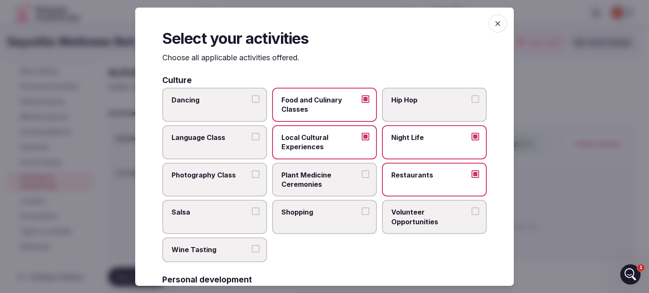
click at [356, 174] on label "Plant Medicine Ceremonies" at bounding box center [324, 180] width 105 height 34
click at [361, 174] on button "Plant Medicine Ceremonies" at bounding box center [365, 175] width 8 height 8
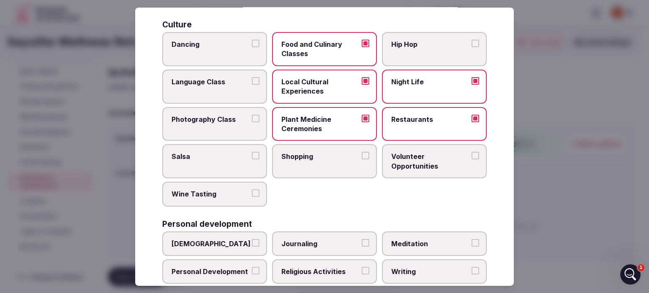
scroll to position [84, 0]
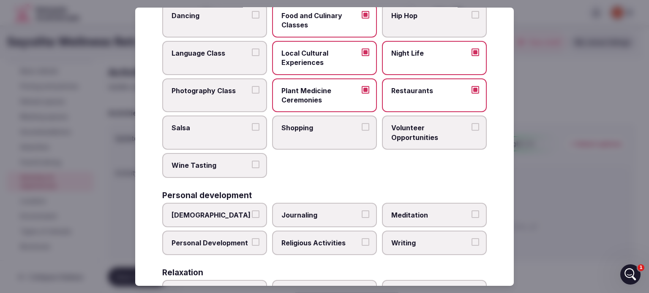
click at [297, 128] on span "Shopping" at bounding box center [320, 127] width 78 height 9
click at [361, 128] on button "Shopping" at bounding box center [365, 127] width 8 height 8
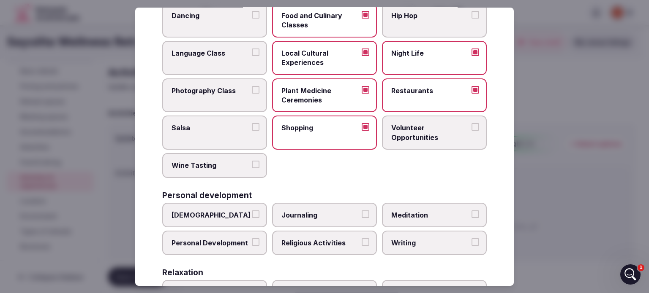
click at [321, 212] on span "Journaling" at bounding box center [320, 214] width 78 height 9
click at [361, 212] on button "Journaling" at bounding box center [365, 214] width 8 height 8
click at [422, 204] on label "Meditation" at bounding box center [434, 215] width 105 height 24
click at [471, 210] on button "Meditation" at bounding box center [475, 214] width 8 height 8
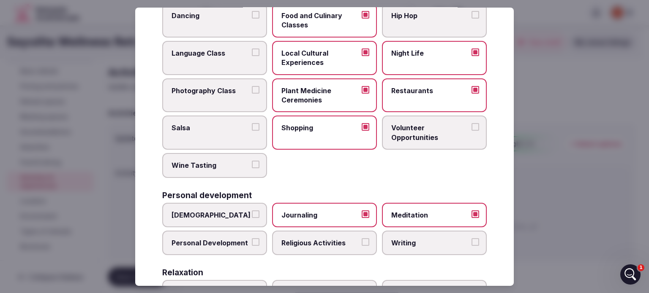
scroll to position [127, 0]
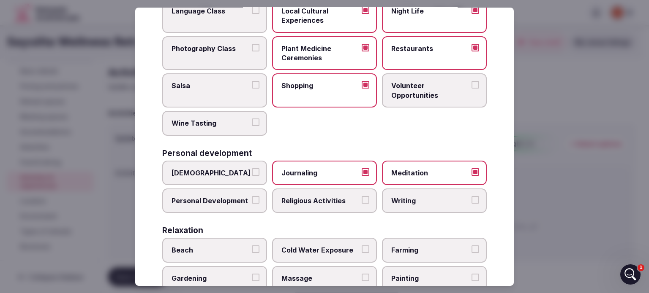
click at [409, 208] on label "Writing" at bounding box center [434, 201] width 105 height 24
click at [471, 204] on button "Writing" at bounding box center [475, 200] width 8 height 8
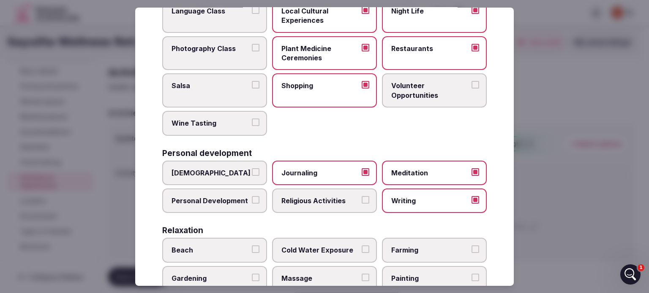
click at [212, 199] on span "Personal Development" at bounding box center [210, 200] width 78 height 9
click at [252, 199] on button "Personal Development" at bounding box center [256, 200] width 8 height 8
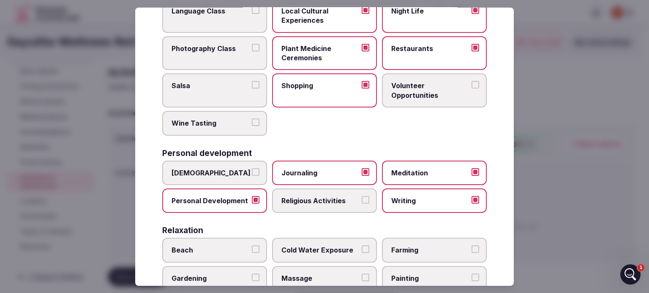
click at [227, 240] on label "Beach" at bounding box center [214, 250] width 105 height 24
click at [252, 246] on button "Beach" at bounding box center [256, 250] width 8 height 8
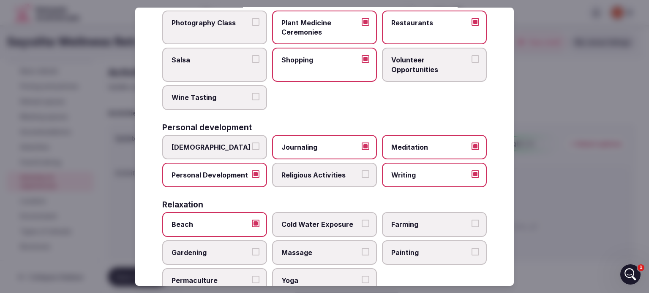
scroll to position [211, 0]
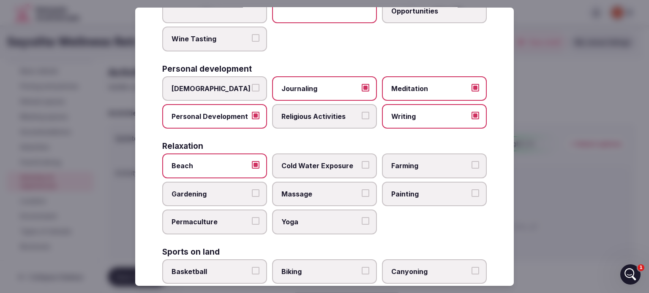
click at [318, 182] on label "Massage" at bounding box center [324, 194] width 105 height 24
click at [361, 190] on button "Massage" at bounding box center [365, 194] width 8 height 8
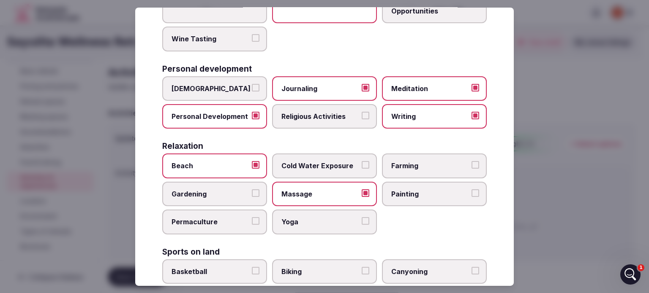
click at [334, 161] on span "Cold Water Exposure" at bounding box center [320, 165] width 78 height 9
click at [361, 161] on button "Cold Water Exposure" at bounding box center [365, 165] width 8 height 8
click at [321, 219] on span "Yoga" at bounding box center [320, 221] width 78 height 9
click at [361, 219] on button "Yoga" at bounding box center [365, 221] width 8 height 8
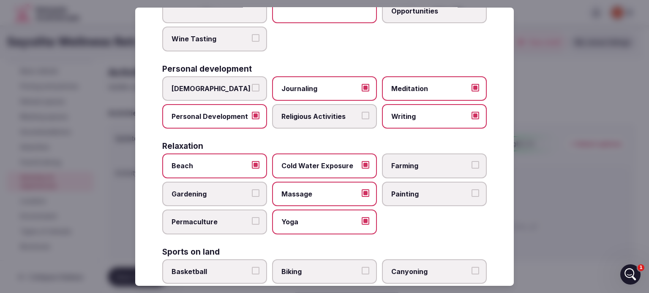
scroll to position [338, 0]
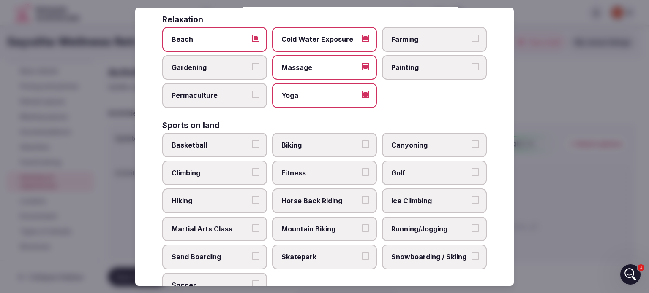
click at [323, 196] on span "Horse Back Riding" at bounding box center [320, 200] width 78 height 9
click at [361, 196] on button "Horse Back Riding" at bounding box center [365, 200] width 8 height 8
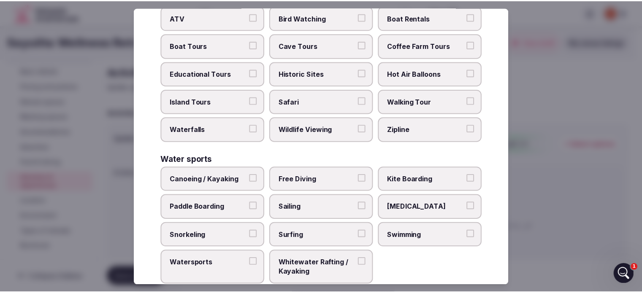
scroll to position [666, 0]
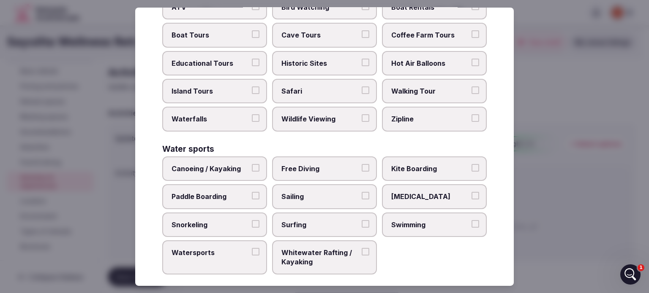
click at [314, 198] on label "Sailing" at bounding box center [324, 197] width 105 height 24
click at [361, 198] on button "Sailing" at bounding box center [365, 196] width 8 height 8
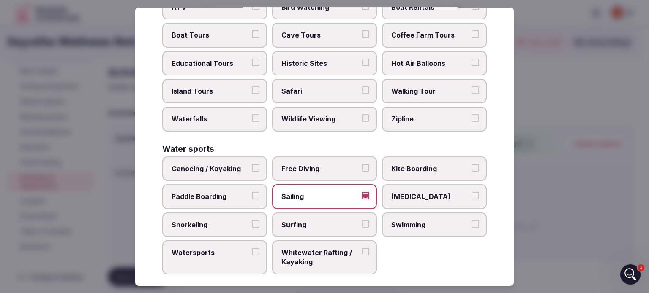
click at [386, 217] on label "Swimming" at bounding box center [434, 225] width 105 height 24
click at [471, 220] on button "Swimming" at bounding box center [475, 224] width 8 height 8
click at [323, 164] on span "Free Diving" at bounding box center [320, 168] width 78 height 9
click at [361, 164] on button "Free Diving" at bounding box center [365, 168] width 8 height 8
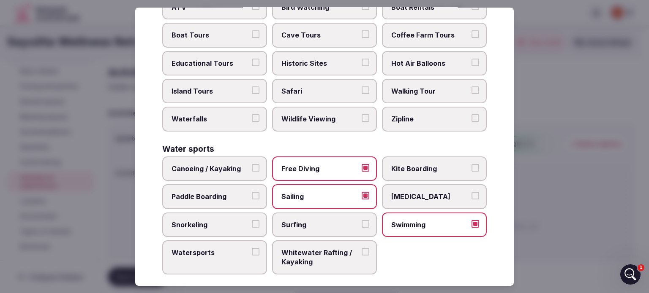
click at [323, 164] on span "Free Diving" at bounding box center [320, 168] width 78 height 9
click at [361, 164] on button "Free Diving" at bounding box center [365, 168] width 8 height 8
click at [414, 192] on span "Scuba Diving" at bounding box center [430, 196] width 78 height 9
click at [471, 192] on button "Scuba Diving" at bounding box center [475, 196] width 8 height 8
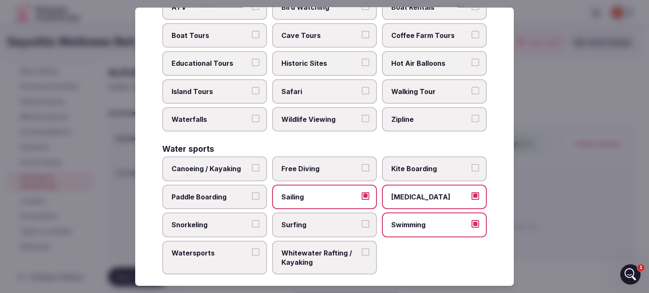
click at [556, 242] on div at bounding box center [324, 146] width 649 height 293
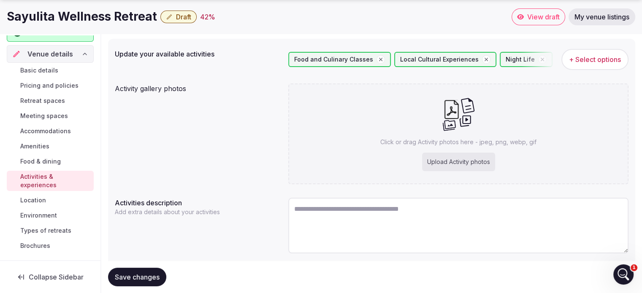
scroll to position [16, 0]
click at [155, 275] on span "Save changes" at bounding box center [137, 277] width 45 height 8
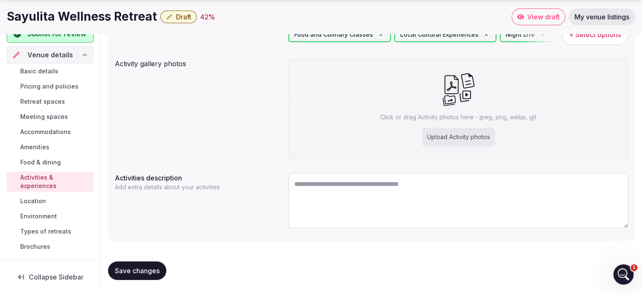
click at [476, 139] on div "Upload Activity photos" at bounding box center [458, 137] width 73 height 19
click at [367, 197] on textarea at bounding box center [458, 201] width 340 height 56
paste textarea "**********"
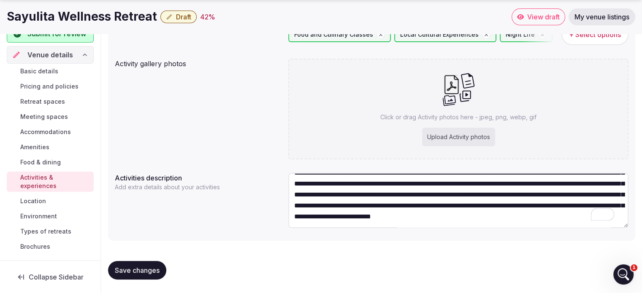
scroll to position [147, 0]
type textarea "**********"
click at [157, 273] on span "Save changes" at bounding box center [137, 270] width 45 height 8
click at [158, 278] on button "Save changes" at bounding box center [137, 270] width 58 height 19
click at [135, 281] on div "Save changes" at bounding box center [371, 271] width 527 height 32
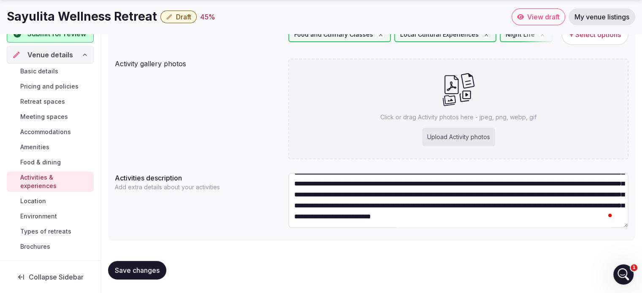
click at [137, 269] on span "Save changes" at bounding box center [137, 270] width 45 height 8
click at [158, 280] on div "Save changes" at bounding box center [371, 271] width 527 height 32
click at [146, 276] on button "Save changes" at bounding box center [137, 270] width 58 height 19
click at [65, 197] on link "Location" at bounding box center [50, 202] width 87 height 12
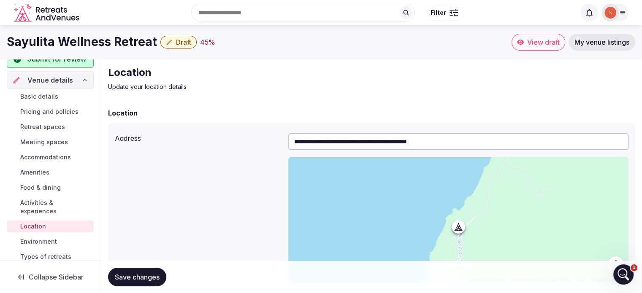
click at [63, 192] on link "Food & dining" at bounding box center [50, 188] width 87 height 12
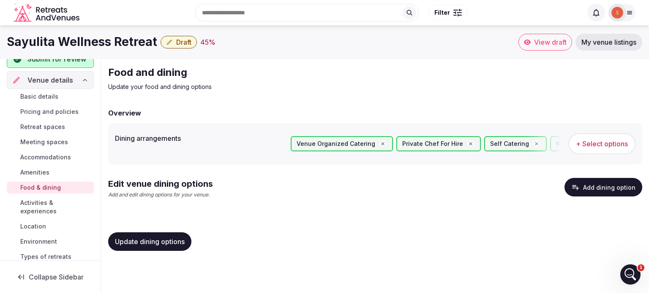
click at [68, 176] on link "Amenities" at bounding box center [50, 173] width 87 height 12
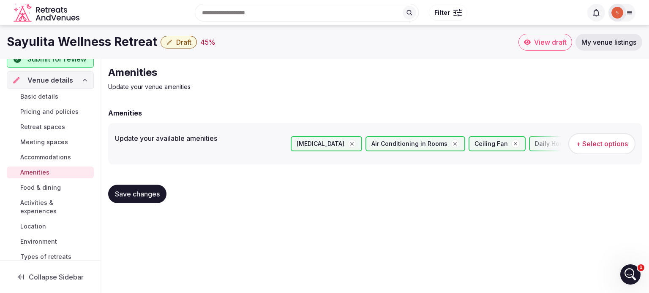
click at [44, 190] on span "Food & dining" at bounding box center [40, 188] width 41 height 8
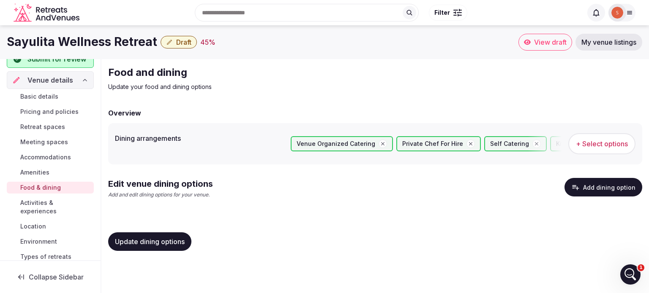
click at [23, 201] on span "Activities & experiences" at bounding box center [55, 207] width 70 height 17
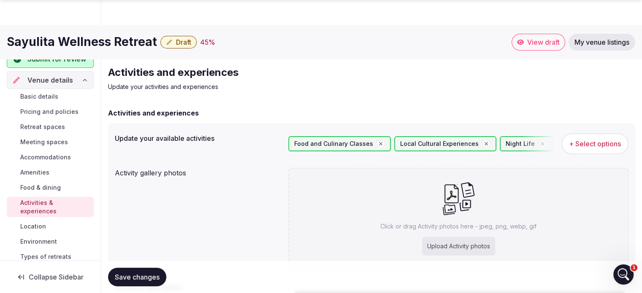
scroll to position [109, 0]
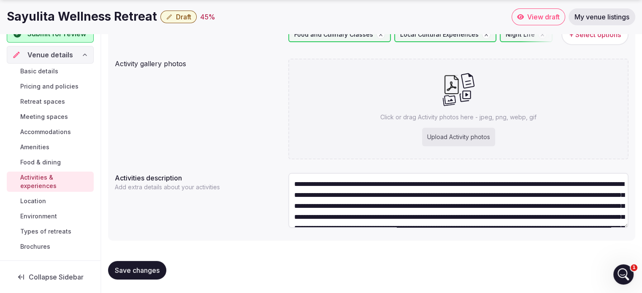
click at [130, 271] on span "Save changes" at bounding box center [137, 270] width 45 height 8
click at [68, 201] on link "Location" at bounding box center [50, 202] width 87 height 12
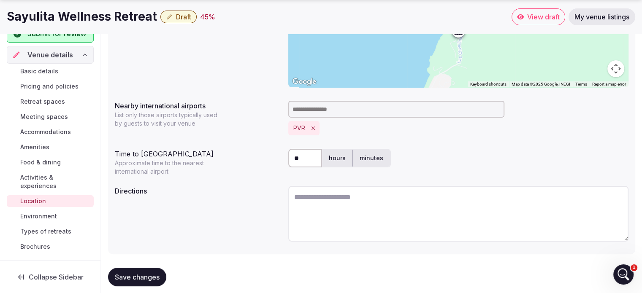
scroll to position [209, 0]
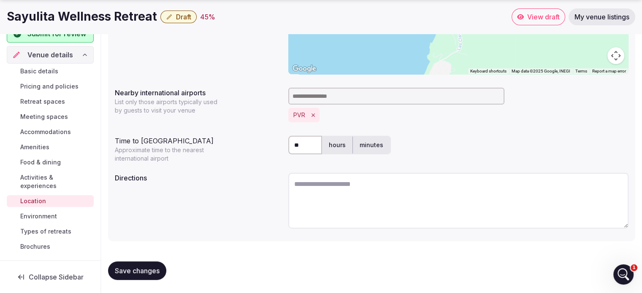
click at [76, 212] on link "Environment" at bounding box center [50, 217] width 87 height 12
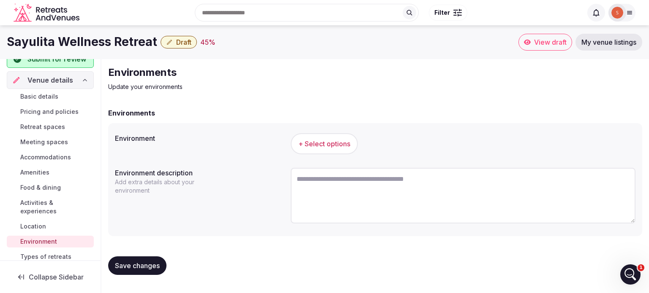
click at [321, 152] on button "+ Select options" at bounding box center [324, 143] width 67 height 21
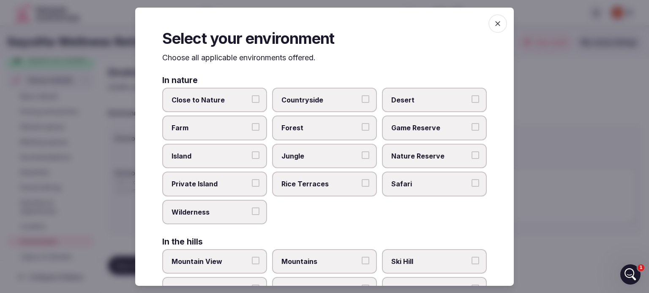
click at [226, 103] on span "Close to Nature" at bounding box center [210, 99] width 78 height 9
click at [252, 103] on button "Close to Nature" at bounding box center [256, 99] width 8 height 8
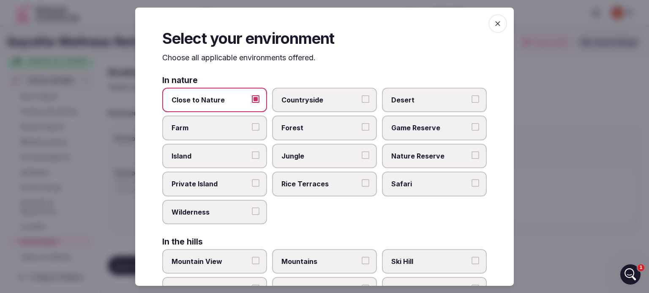
click at [348, 156] on span "Jungle" at bounding box center [320, 156] width 78 height 9
click at [361, 156] on button "Jungle" at bounding box center [365, 156] width 8 height 8
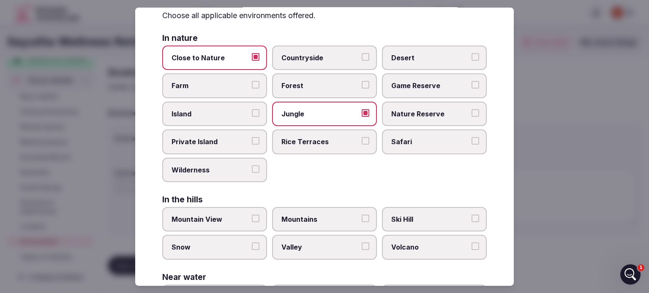
click at [247, 171] on label "Wilderness" at bounding box center [214, 170] width 105 height 24
click at [252, 171] on button "Wilderness" at bounding box center [256, 170] width 8 height 8
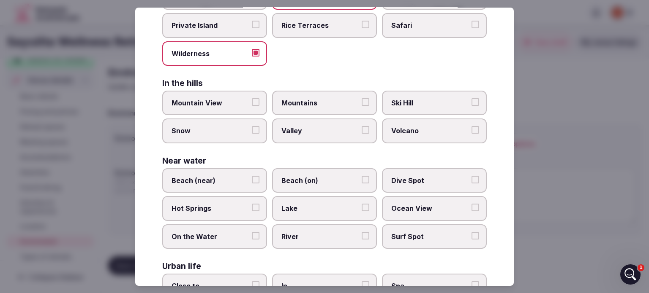
scroll to position [169, 0]
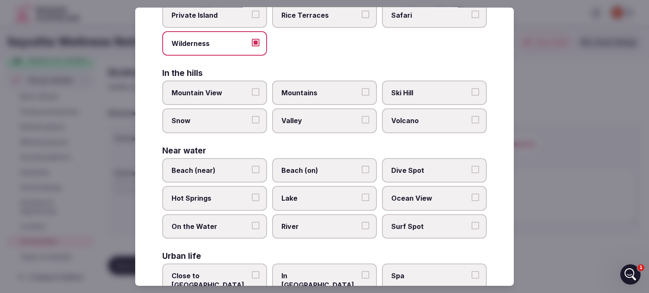
click at [237, 169] on span "Beach (near)" at bounding box center [210, 170] width 78 height 9
click at [252, 169] on button "Beach (near)" at bounding box center [256, 170] width 8 height 8
click at [293, 168] on span "Beach (on)" at bounding box center [320, 170] width 78 height 9
click at [361, 168] on button "Beach (on)" at bounding box center [365, 170] width 8 height 8
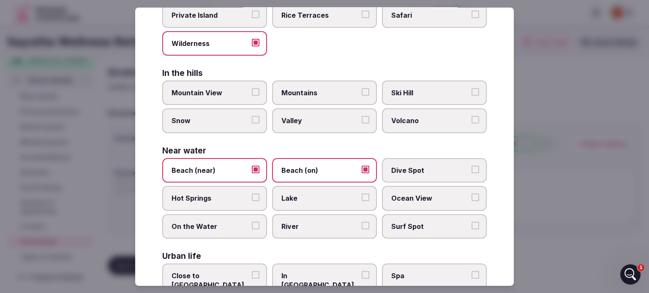
click at [398, 194] on span "Ocean View" at bounding box center [430, 198] width 78 height 9
click at [471, 194] on button "Ocean View" at bounding box center [475, 198] width 8 height 8
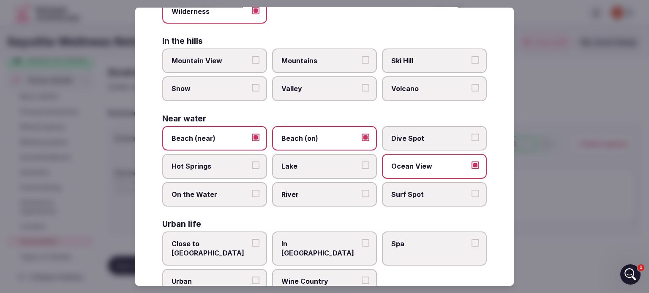
scroll to position [215, 0]
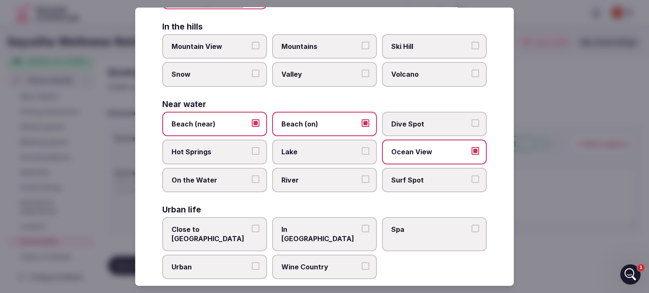
click at [201, 225] on span "Close to City Center" at bounding box center [210, 234] width 78 height 19
click at [252, 225] on button "Close to City Center" at bounding box center [256, 229] width 8 height 8
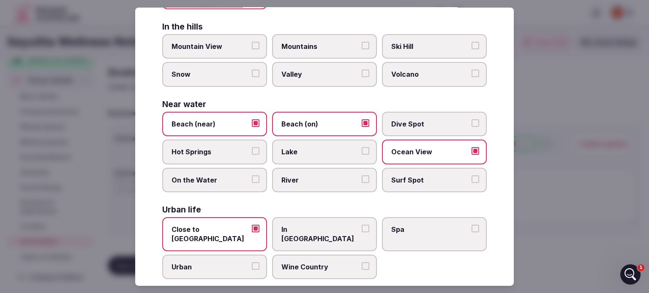
click at [446, 227] on span "Spa" at bounding box center [430, 229] width 78 height 9
click at [471, 227] on button "Spa" at bounding box center [475, 229] width 8 height 8
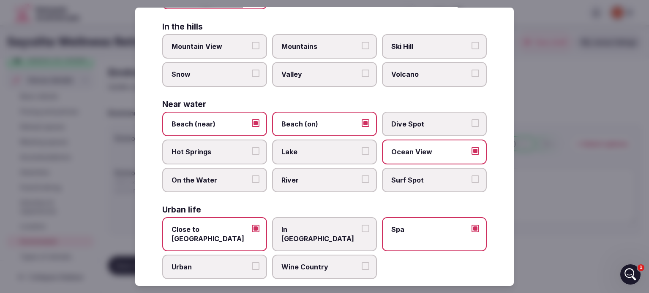
click at [546, 117] on div at bounding box center [324, 146] width 649 height 293
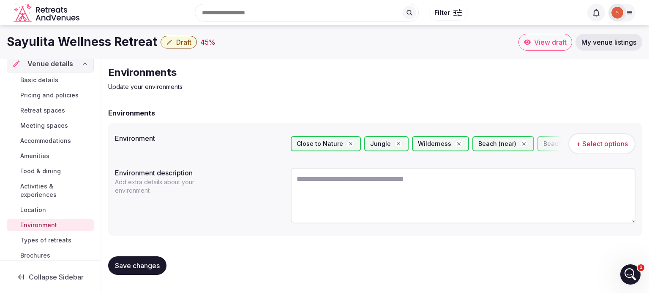
scroll to position [41, 0]
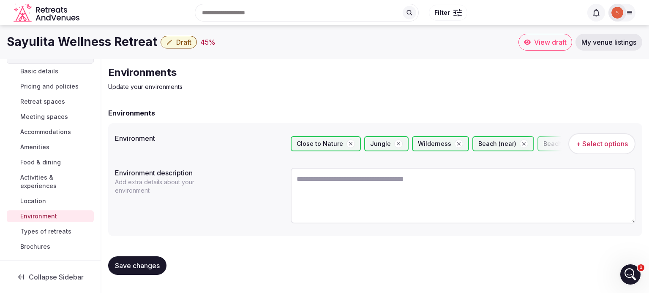
click at [37, 234] on span "Types of retreats" at bounding box center [45, 232] width 51 height 8
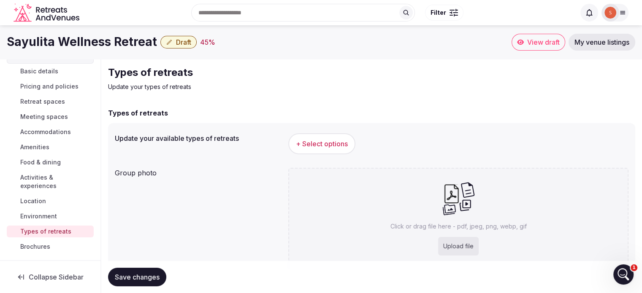
click at [324, 147] on span "+ Select options" at bounding box center [322, 143] width 52 height 9
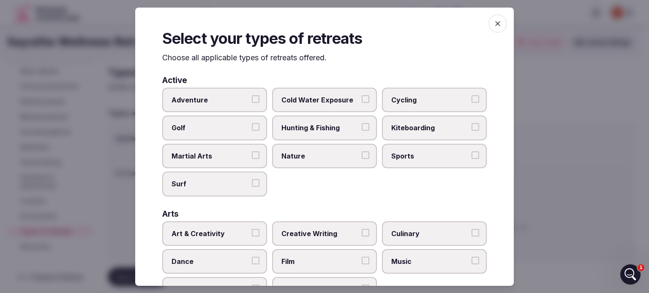
scroll to position [84, 0]
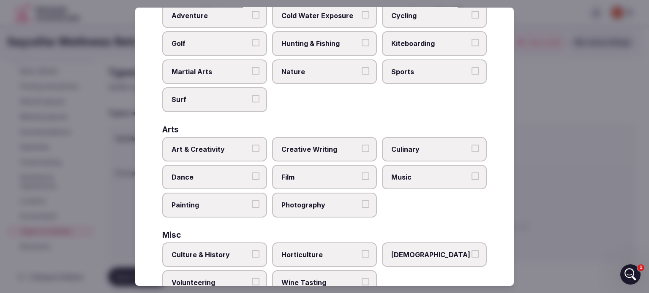
click at [441, 153] on label "Culinary" at bounding box center [434, 149] width 105 height 24
click at [471, 152] on button "Culinary" at bounding box center [475, 149] width 8 height 8
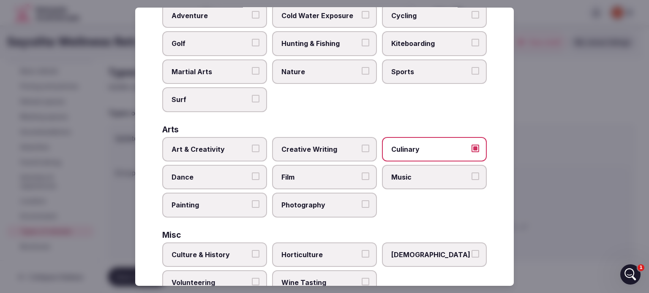
click at [196, 145] on span "Art & Creativity" at bounding box center [210, 149] width 78 height 9
click at [252, 145] on button "Art & Creativity" at bounding box center [256, 149] width 8 height 8
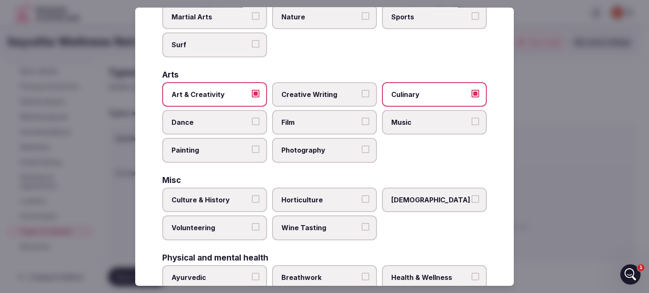
scroll to position [211, 0]
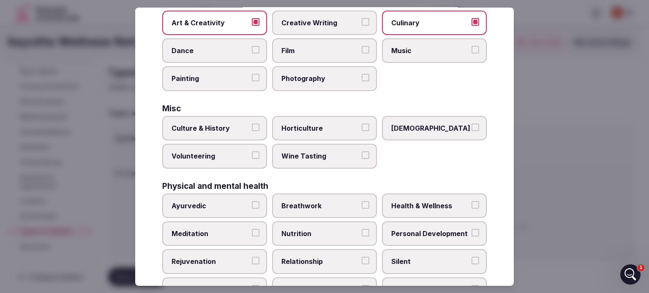
click at [411, 126] on span "LGBTQ" at bounding box center [430, 128] width 78 height 9
click at [471, 126] on button "LGBTQ" at bounding box center [475, 128] width 8 height 8
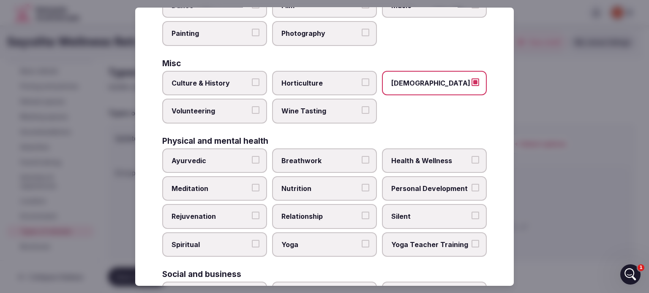
scroll to position [296, 0]
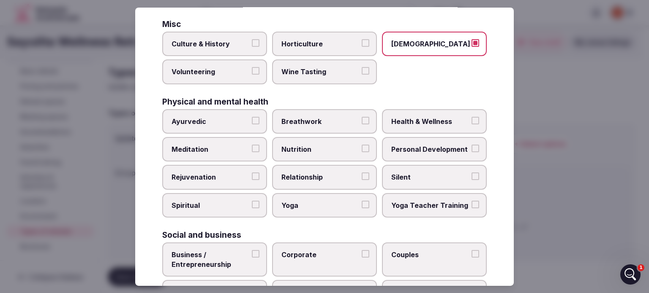
click at [403, 123] on label "Health & Wellness" at bounding box center [434, 121] width 105 height 24
click at [471, 123] on button "Health & Wellness" at bounding box center [475, 121] width 8 height 8
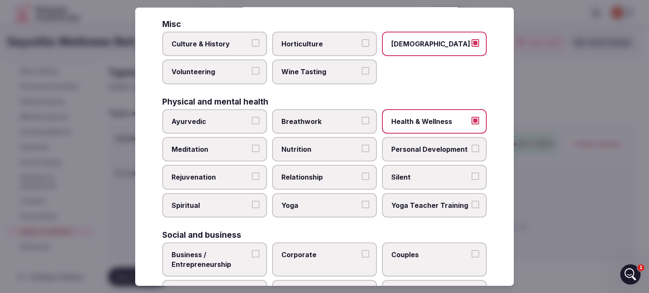
click at [364, 128] on label "Breathwork" at bounding box center [324, 121] width 105 height 24
click at [364, 124] on button "Breathwork" at bounding box center [365, 121] width 8 height 8
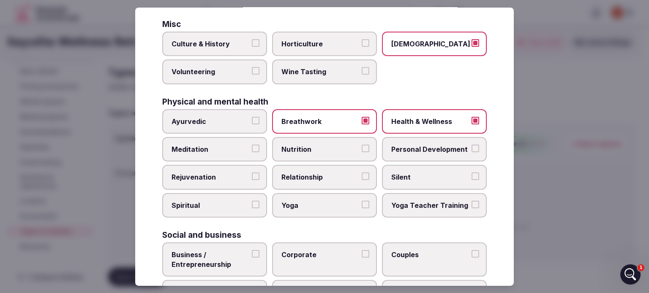
click at [240, 148] on span "Meditation" at bounding box center [210, 149] width 78 height 9
click at [252, 148] on button "Meditation" at bounding box center [256, 149] width 8 height 8
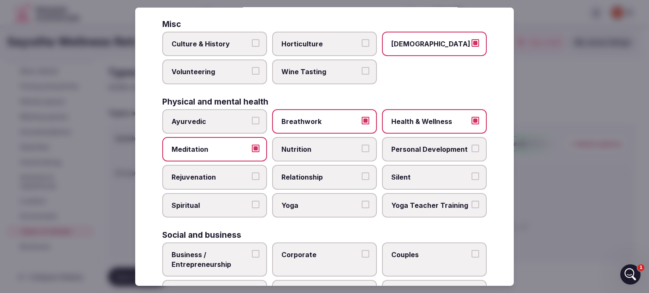
click at [302, 147] on span "Nutrition" at bounding box center [320, 149] width 78 height 9
click at [361, 147] on button "Nutrition" at bounding box center [365, 149] width 8 height 8
click at [449, 150] on span "Personal Development" at bounding box center [430, 149] width 78 height 9
click at [471, 150] on button "Personal Development" at bounding box center [475, 149] width 8 height 8
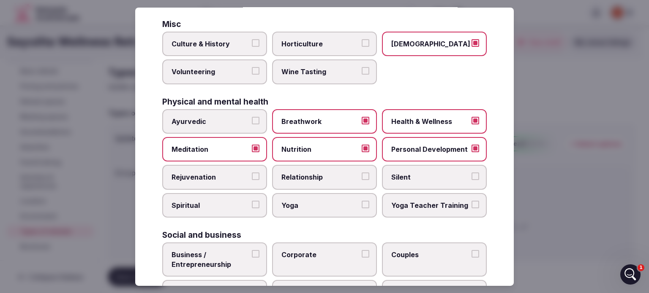
click at [332, 174] on span "Relationship" at bounding box center [320, 177] width 78 height 9
click at [361, 174] on button "Relationship" at bounding box center [365, 177] width 8 height 8
click at [205, 209] on label "Spiritual" at bounding box center [214, 205] width 105 height 24
click at [252, 209] on button "Spiritual" at bounding box center [256, 205] width 8 height 8
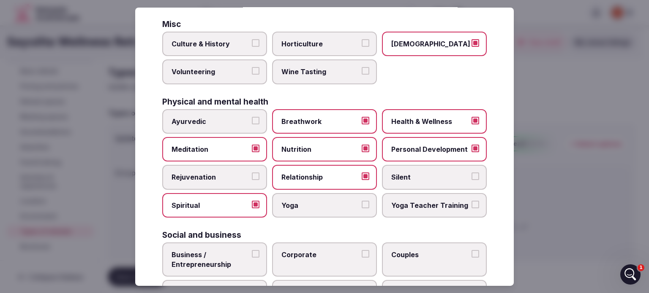
click at [321, 202] on span "Yoga" at bounding box center [320, 205] width 78 height 9
click at [361, 202] on button "Yoga" at bounding box center [365, 205] width 8 height 8
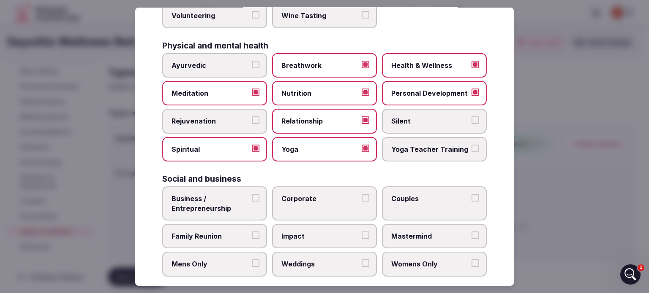
scroll to position [357, 0]
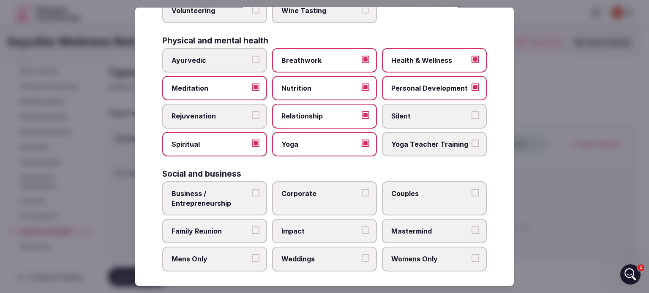
click at [442, 140] on span "Yoga Teacher Training" at bounding box center [430, 144] width 78 height 9
click at [471, 140] on button "Yoga Teacher Training" at bounding box center [475, 144] width 8 height 8
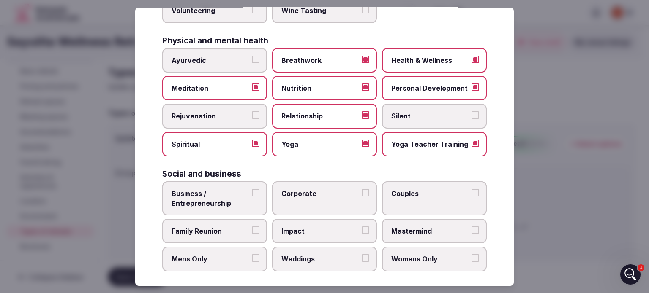
click at [424, 193] on span "Couples" at bounding box center [430, 193] width 78 height 9
click at [471, 193] on button "Couples" at bounding box center [475, 193] width 8 height 8
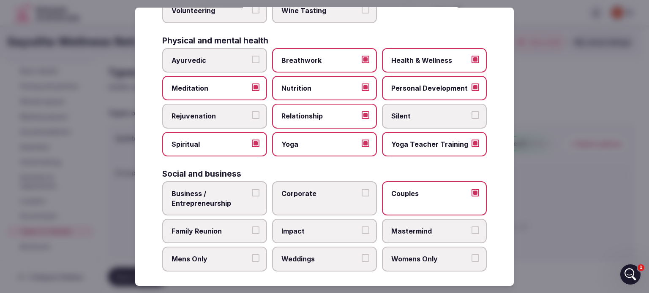
click at [439, 228] on span "Mastermind" at bounding box center [430, 231] width 78 height 9
click at [471, 228] on button "Mastermind" at bounding box center [475, 231] width 8 height 8
click at [255, 197] on label "Business / Entrepreneurship" at bounding box center [214, 199] width 105 height 34
click at [255, 197] on button "Business / Entrepreneurship" at bounding box center [256, 193] width 8 height 8
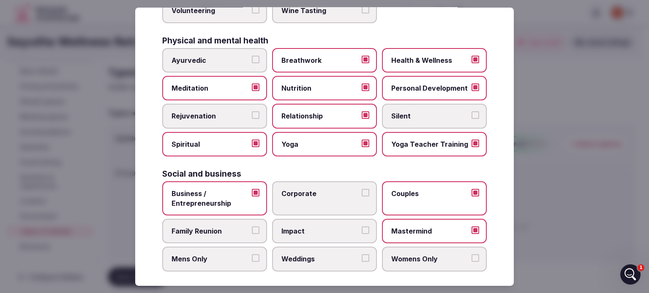
click at [240, 227] on span "Family Reunion" at bounding box center [210, 231] width 78 height 9
click at [252, 227] on button "Family Reunion" at bounding box center [256, 231] width 8 height 8
click at [236, 255] on span "Mens Only" at bounding box center [210, 259] width 78 height 9
click at [252, 255] on button "Mens Only" at bounding box center [256, 259] width 8 height 8
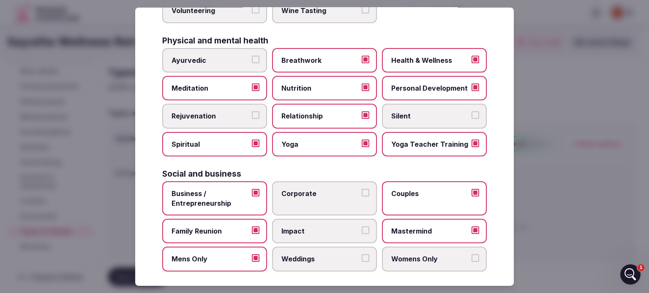
drag, startPoint x: 334, startPoint y: 266, endPoint x: 332, endPoint y: 261, distance: 5.6
click at [334, 266] on div "Select your types of retreats Choose all applicable types of retreats offered. …" at bounding box center [324, 146] width 378 height 279
click at [324, 236] on label "Impact" at bounding box center [324, 231] width 105 height 24
click at [361, 234] on button "Impact" at bounding box center [365, 231] width 8 height 8
click at [323, 204] on label "Corporate" at bounding box center [324, 199] width 105 height 34
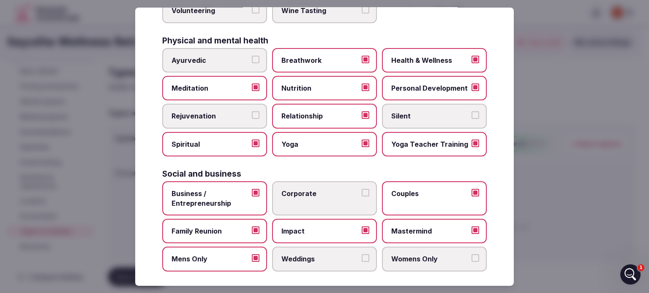
click at [361, 197] on button "Corporate" at bounding box center [365, 193] width 8 height 8
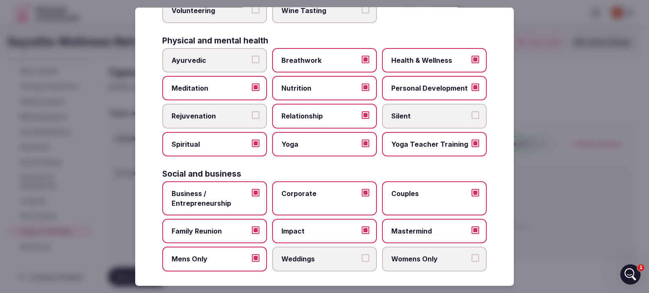
click at [324, 255] on span "Weddings" at bounding box center [320, 259] width 78 height 9
click at [361, 255] on button "Weddings" at bounding box center [365, 259] width 8 height 8
click at [418, 255] on span "Womens Only" at bounding box center [430, 259] width 78 height 9
click at [471, 255] on button "Womens Only" at bounding box center [475, 259] width 8 height 8
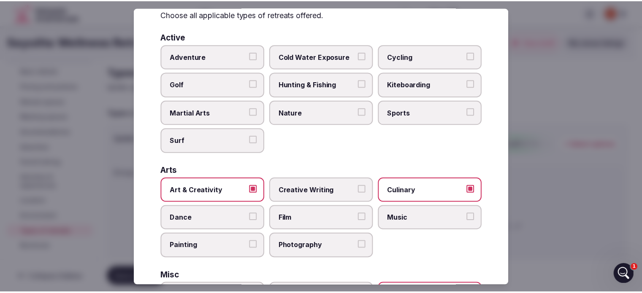
scroll to position [0, 0]
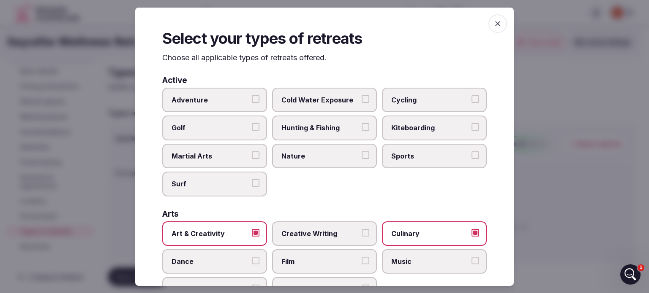
click at [547, 249] on div at bounding box center [324, 146] width 649 height 293
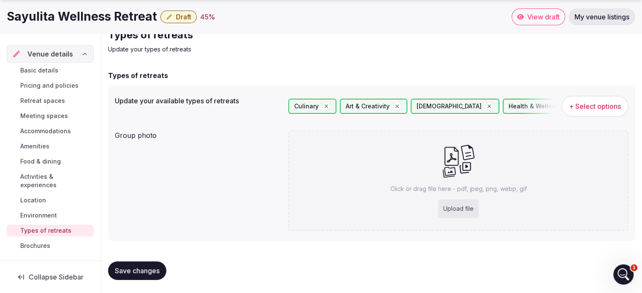
scroll to position [16, 0]
click at [135, 276] on button "Save changes" at bounding box center [137, 271] width 58 height 19
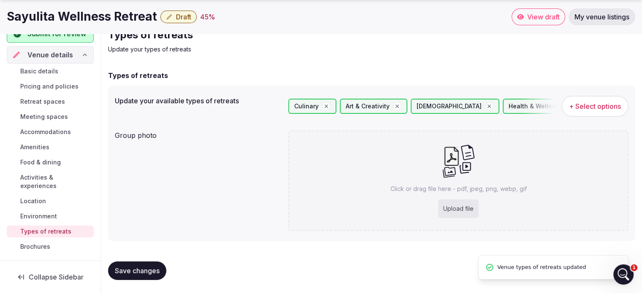
click at [32, 243] on span "Brochures" at bounding box center [35, 247] width 30 height 8
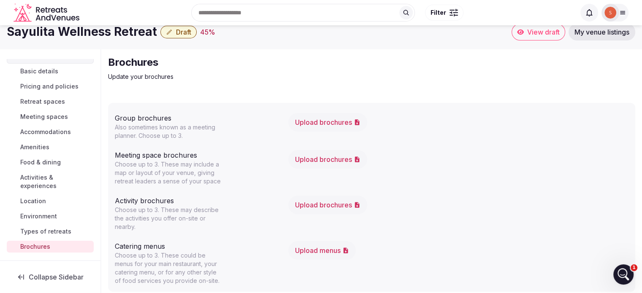
scroll to position [15, 0]
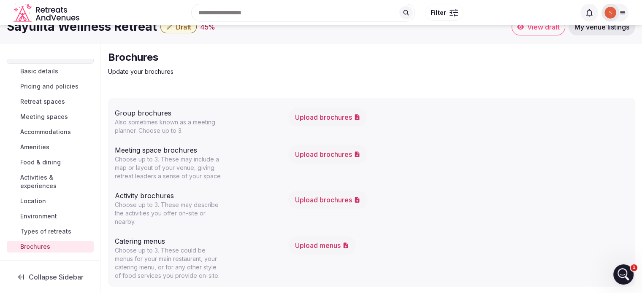
click at [332, 117] on button "Upload brochures" at bounding box center [327, 117] width 79 height 19
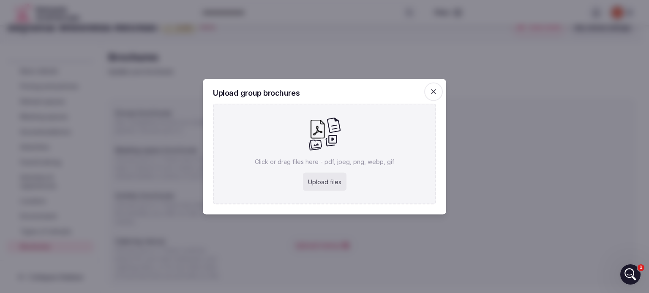
click at [333, 182] on div "Upload files" at bounding box center [324, 182] width 43 height 19
type input "**********"
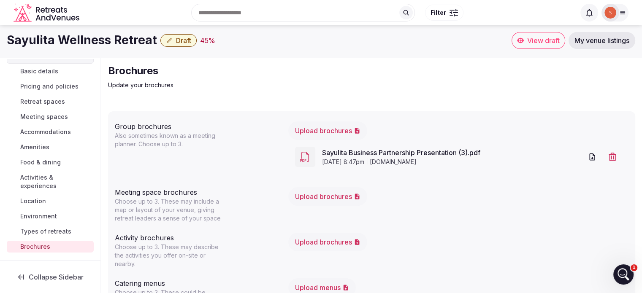
scroll to position [0, 0]
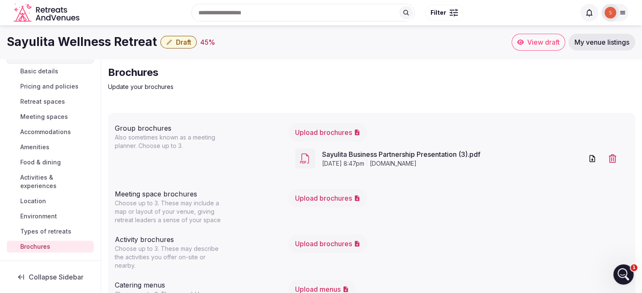
click at [242, 86] on p "Update your brochures" at bounding box center [250, 87] width 284 height 8
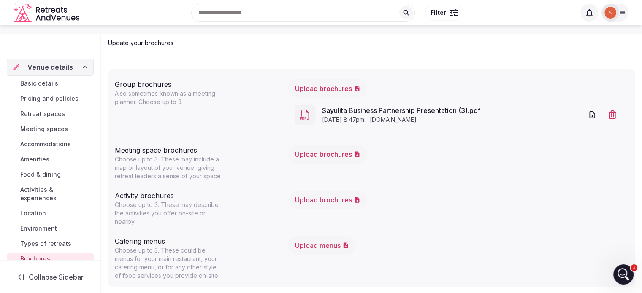
scroll to position [16, 0]
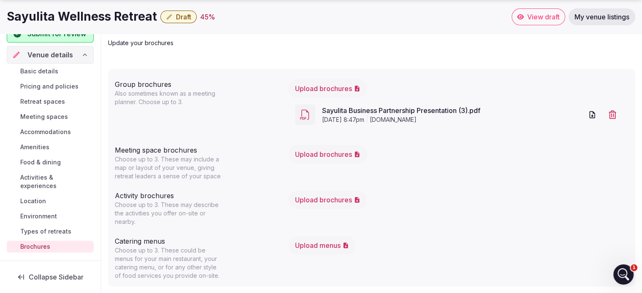
click at [60, 277] on span "Collapse Sidebar" at bounding box center [56, 277] width 55 height 8
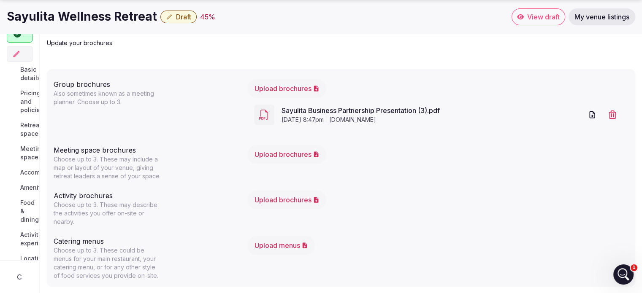
scroll to position [0, 0]
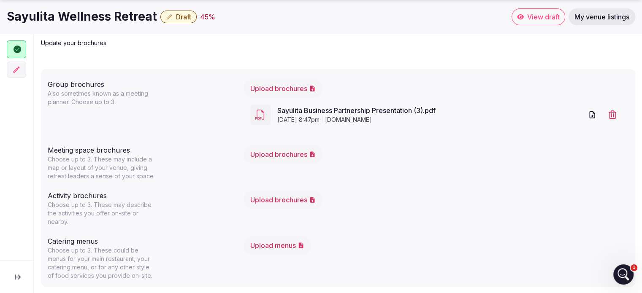
click at [22, 280] on button at bounding box center [18, 277] width 22 height 19
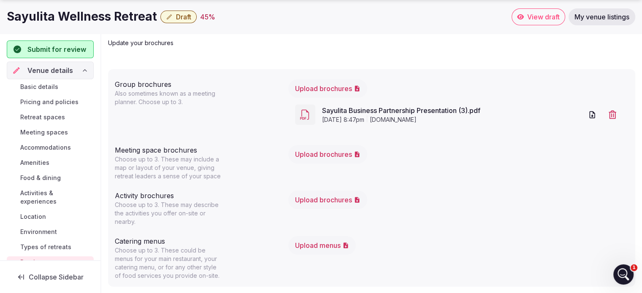
click at [558, 43] on div "Brochures Update your brochures" at bounding box center [371, 34] width 527 height 25
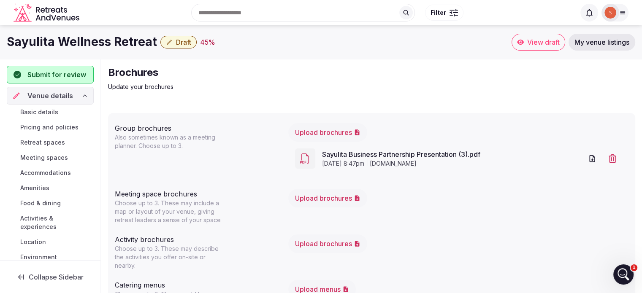
click at [590, 45] on span "My venue listings" at bounding box center [602, 42] width 55 height 8
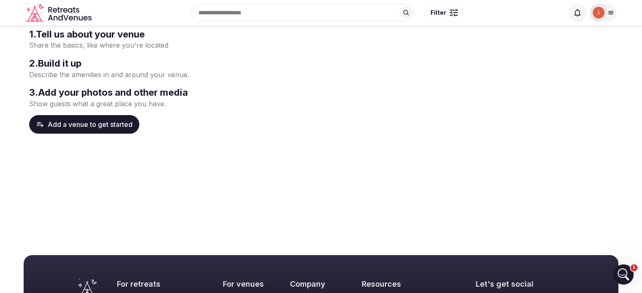
scroll to position [69, 0]
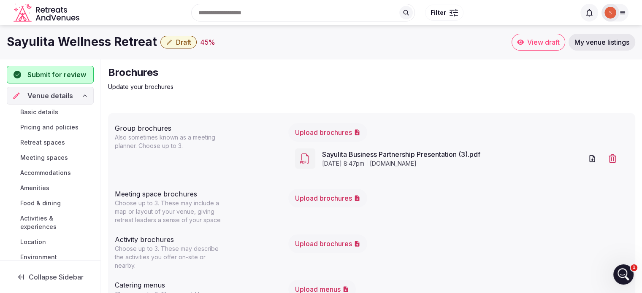
click at [185, 39] on span "Draft" at bounding box center [183, 42] width 15 height 8
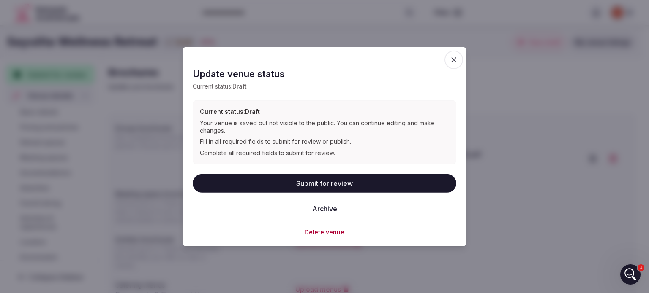
click at [302, 183] on button "Submit for review" at bounding box center [325, 183] width 264 height 19
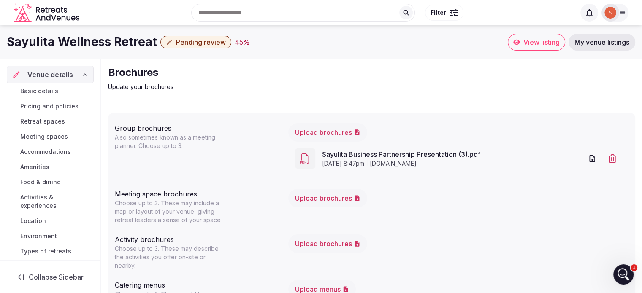
click at [605, 13] on img at bounding box center [611, 13] width 12 height 12
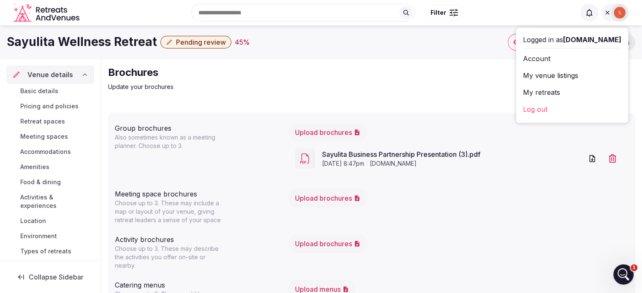
click at [546, 57] on link "Account" at bounding box center [572, 59] width 98 height 14
